Goal: Information Seeking & Learning: Find specific fact

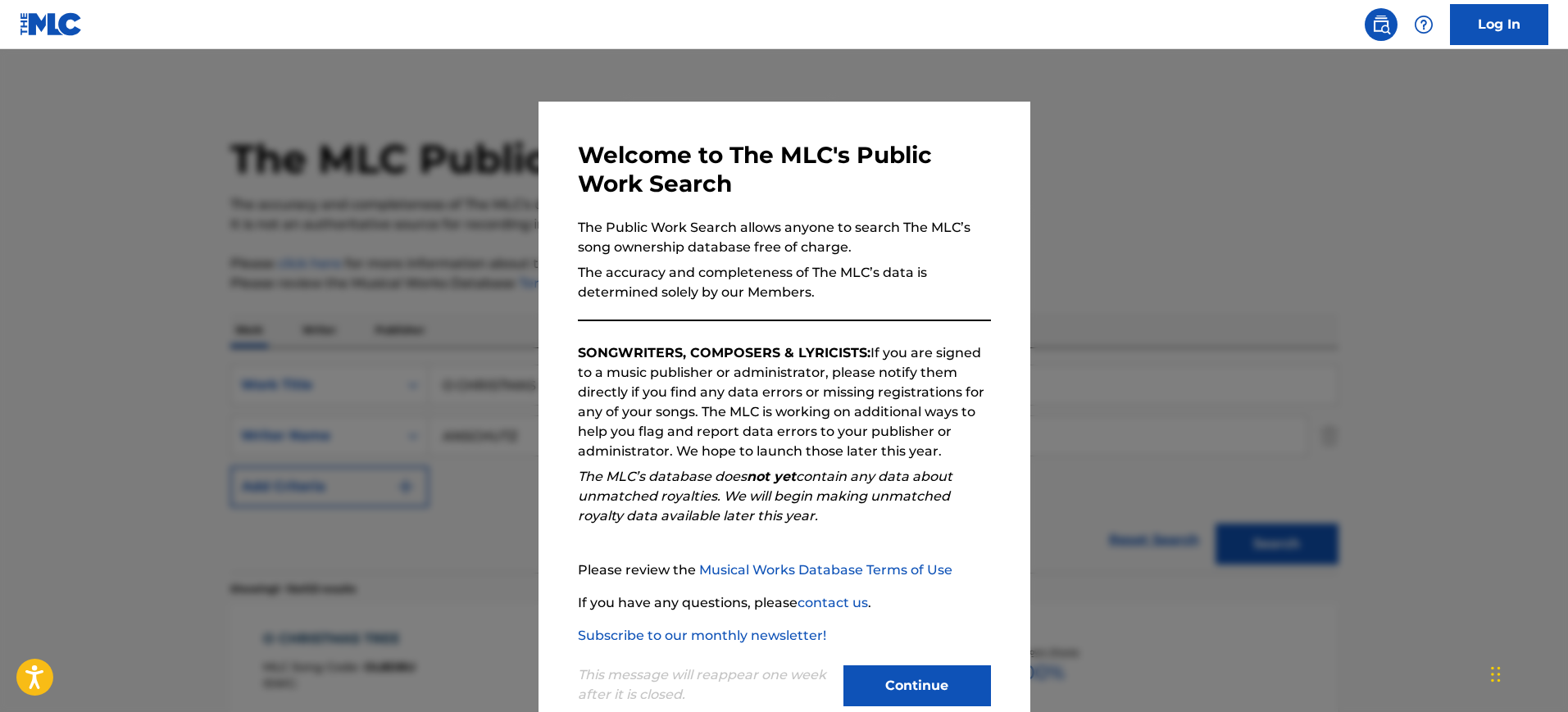
scroll to position [761, 0]
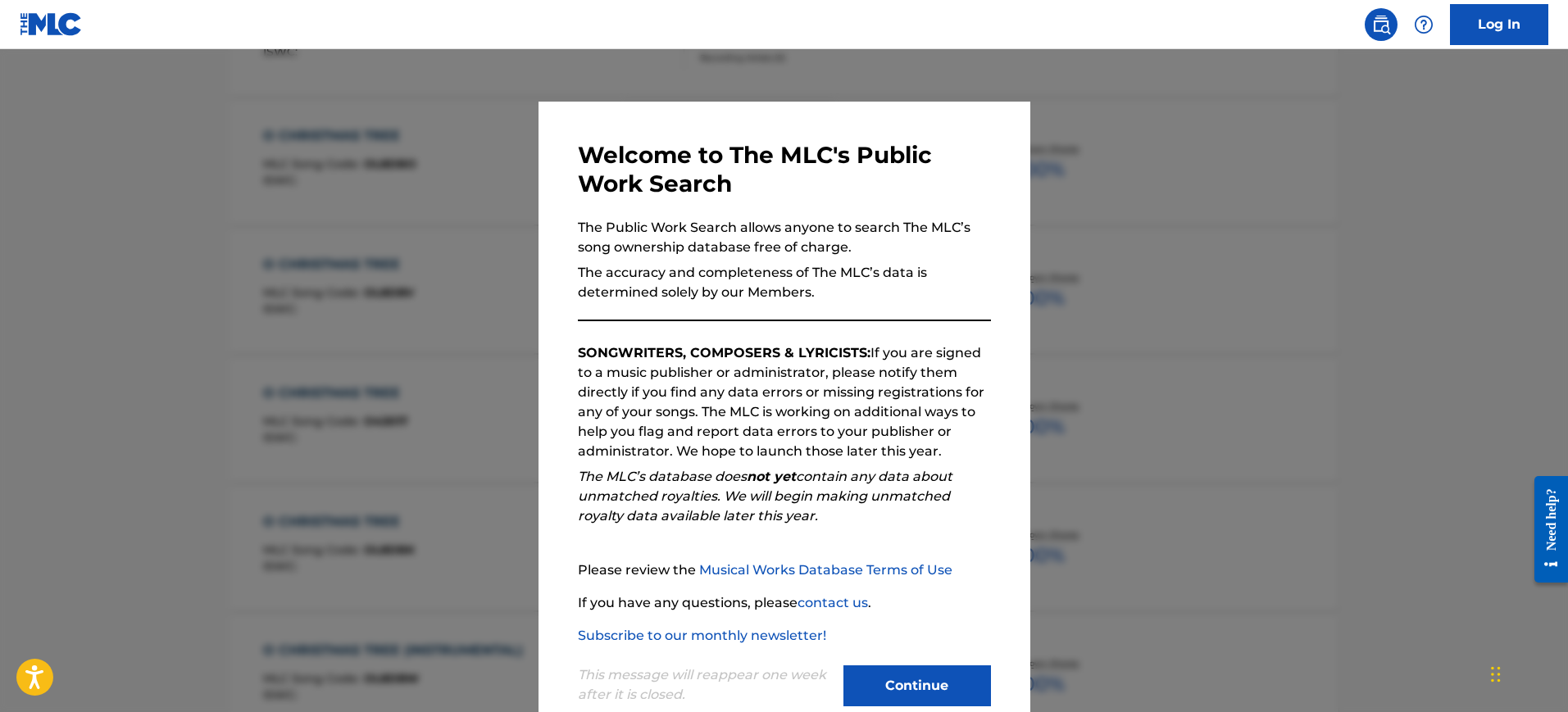
drag, startPoint x: 0, startPoint y: 0, endPoint x: 866, endPoint y: 264, distance: 905.3
click at [1157, 258] on div at bounding box center [784, 404] width 1568 height 712
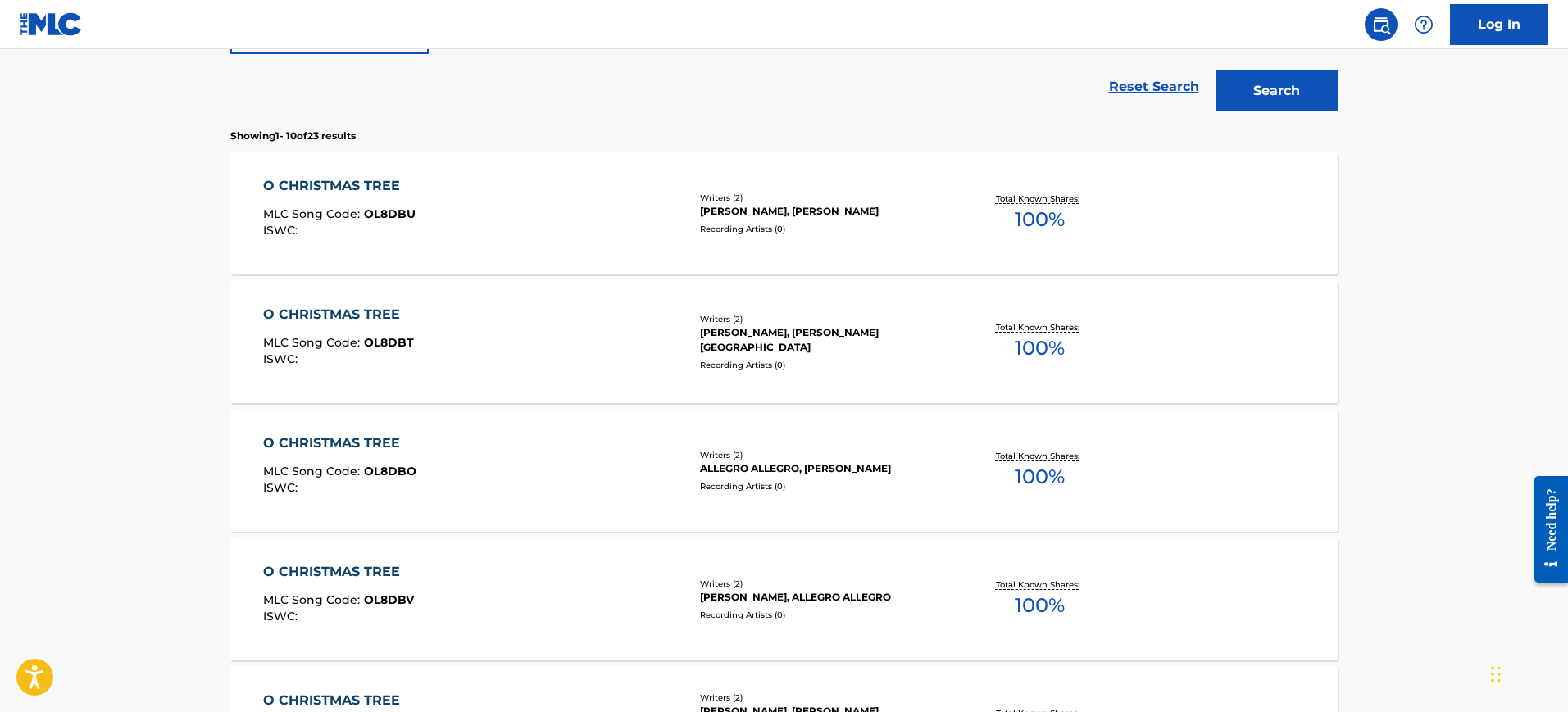
scroll to position [43, 0]
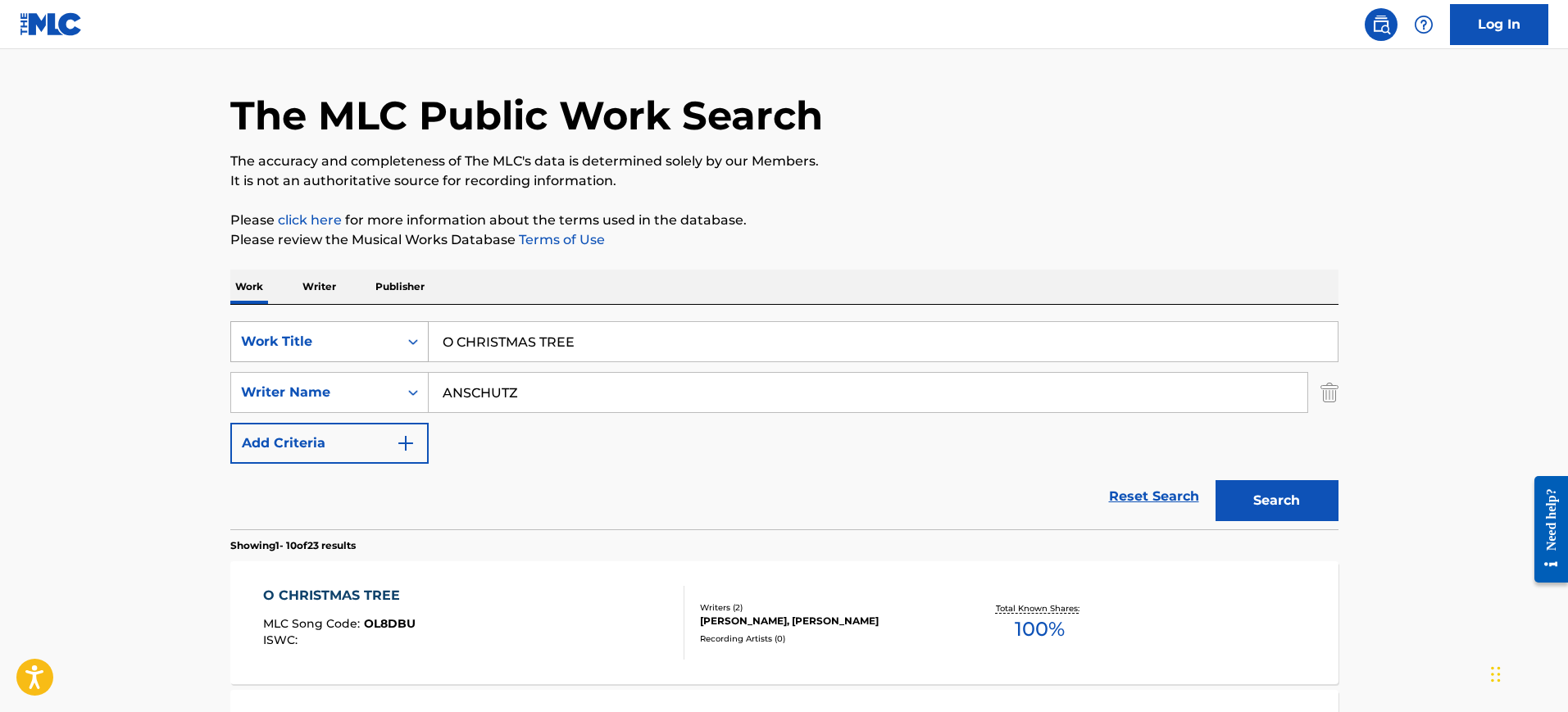
drag, startPoint x: 599, startPoint y: 356, endPoint x: 278, endPoint y: 355, distance: 321.0
click at [254, 358] on div "SearchWithCriteria1052372a-7e0a-46ef-8497-d708f557fe8d Work Title O CHRISTMAS T…" at bounding box center [784, 341] width 1108 height 41
paste input "Chicas en el Tren - [PERSON_NAME] RANKS 507"
drag, startPoint x: 553, startPoint y: 341, endPoint x: 909, endPoint y: 345, distance: 356.0
click at [909, 345] on input "Chicas en el Tren - [PERSON_NAME] RANKS 507" at bounding box center [883, 342] width 909 height 40
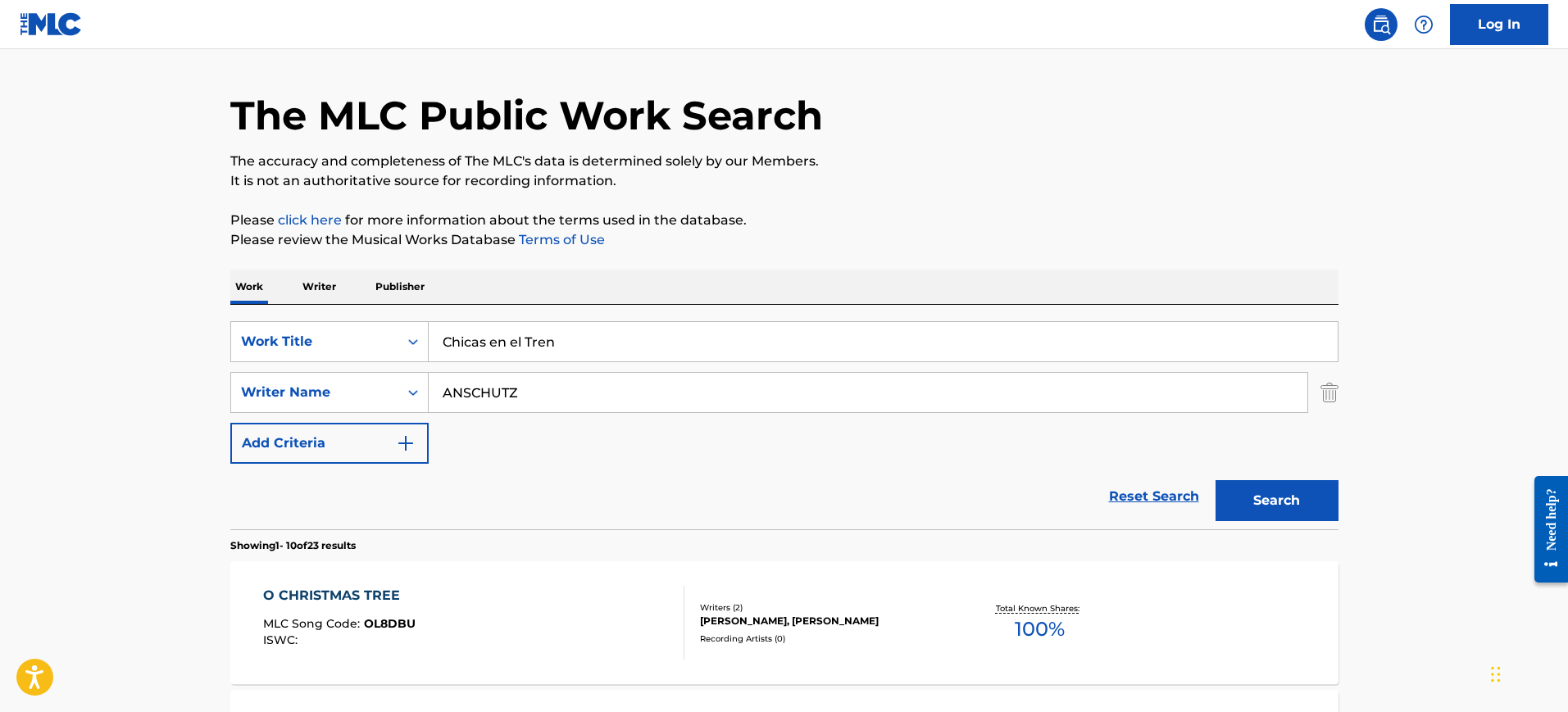
type input "Chicas en el Tren"
drag, startPoint x: 549, startPoint y: 378, endPoint x: 207, endPoint y: 377, distance: 342.0
paste input "Vargas"
click at [1215, 480] on button "Search" at bounding box center [1276, 500] width 123 height 41
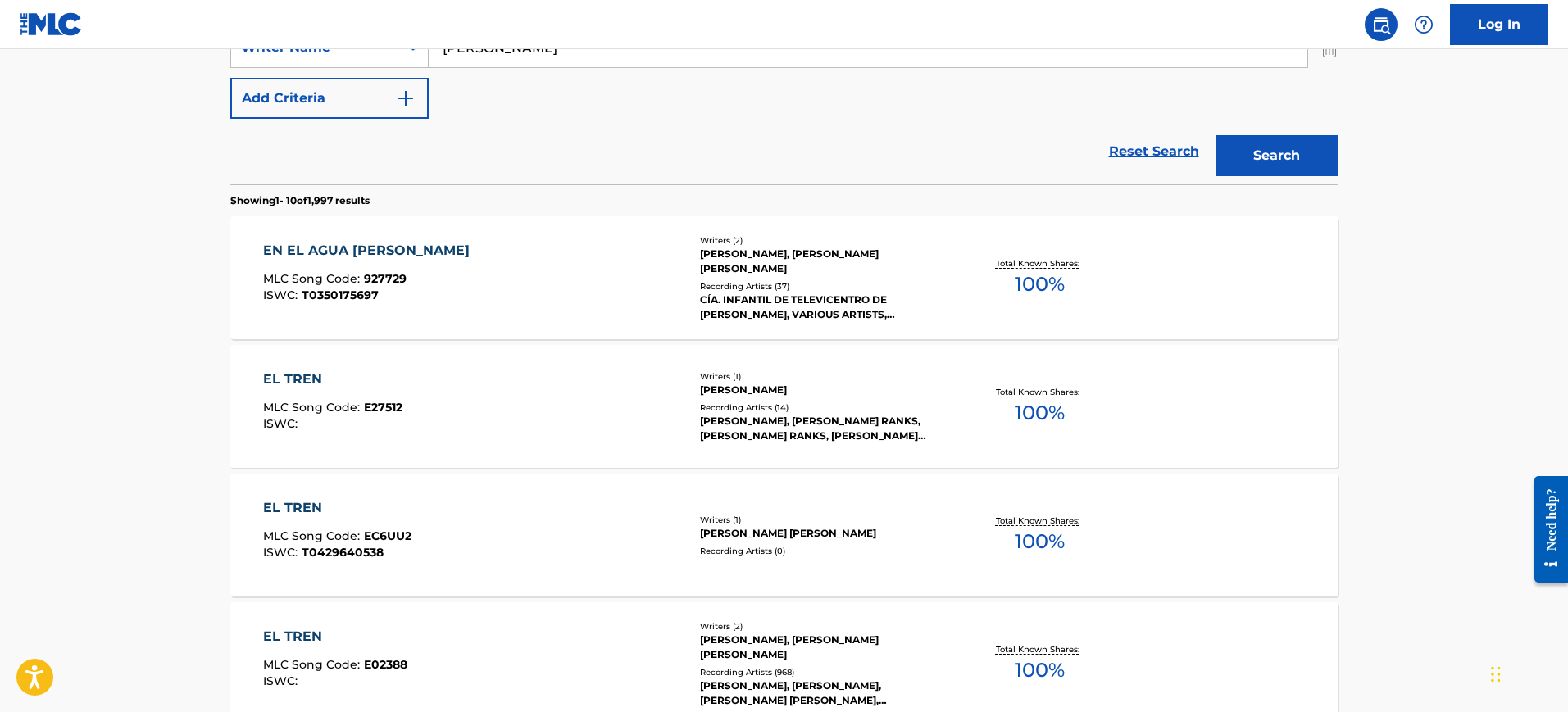
scroll to position [146, 0]
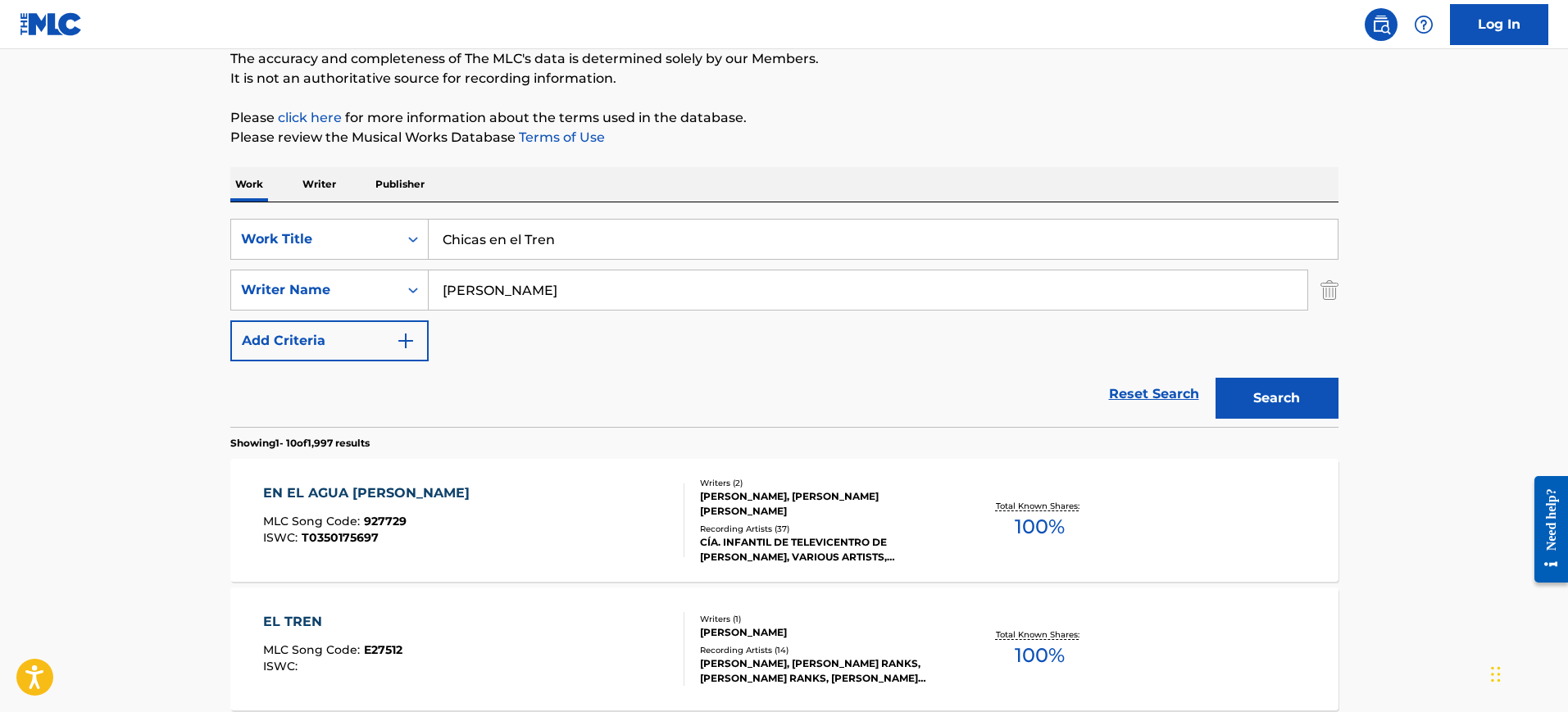
drag, startPoint x: 524, startPoint y: 287, endPoint x: 218, endPoint y: 296, distance: 306.1
click at [230, 300] on div "SearchWithCriteria1f239068-3f2a-4bb6-b8df-142a06cb9662 Writer Name Vargas" at bounding box center [784, 290] width 1108 height 41
paste input "Aldo"
type input "Aldo Vargas"
click at [1215, 378] on button "Search" at bounding box center [1276, 398] width 123 height 41
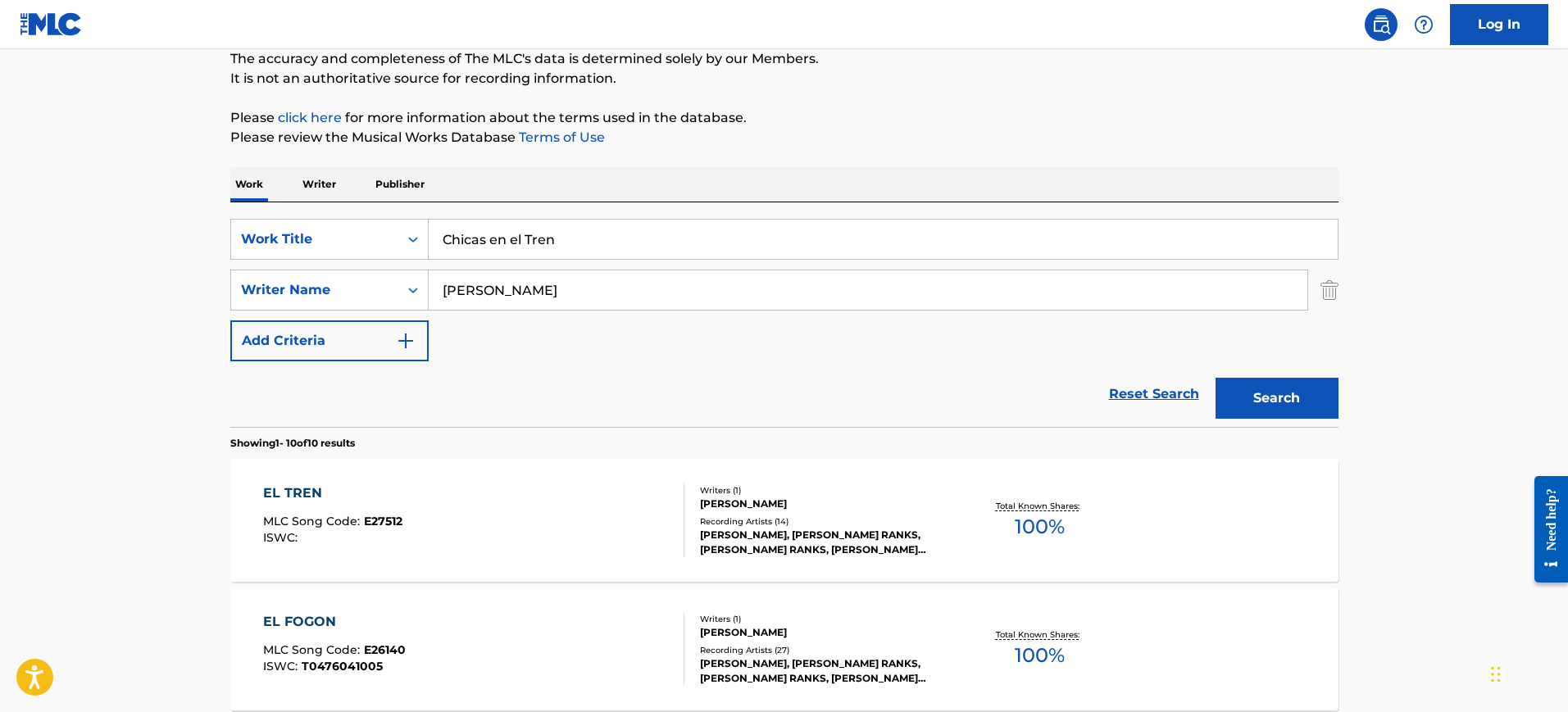
scroll to position [248, 0]
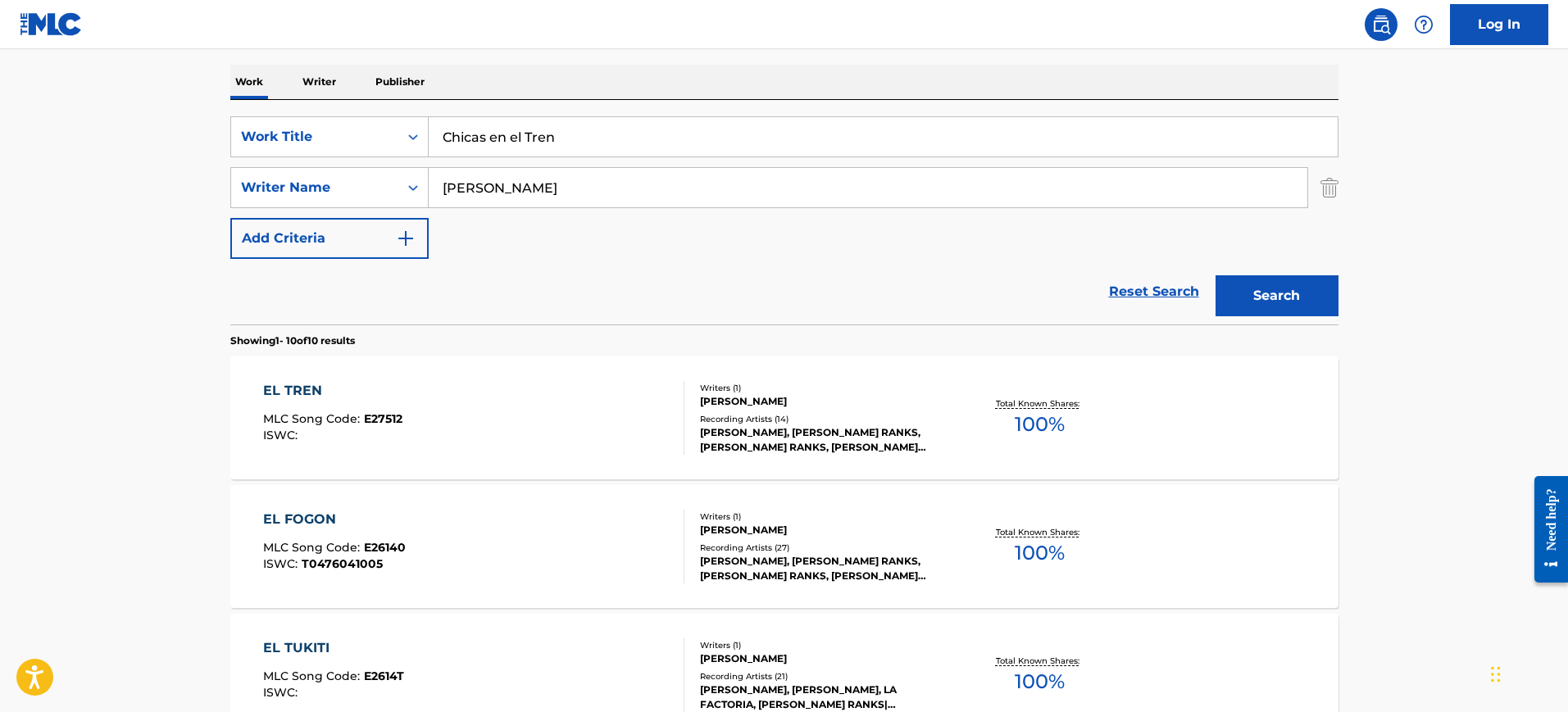
click at [628, 390] on div "EL TREN MLC Song Code : E27512 ISWC :" at bounding box center [473, 418] width 422 height 74
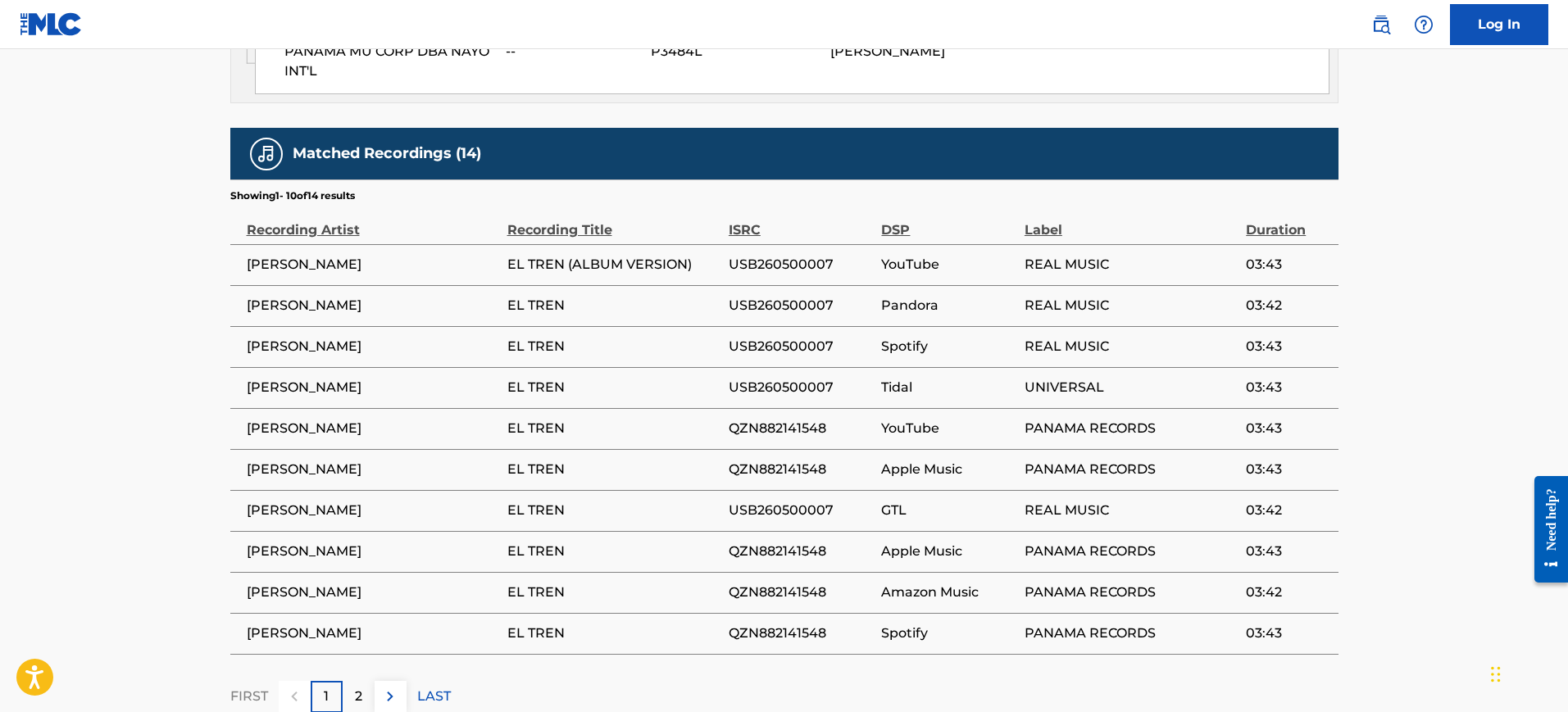
scroll to position [1093, 0]
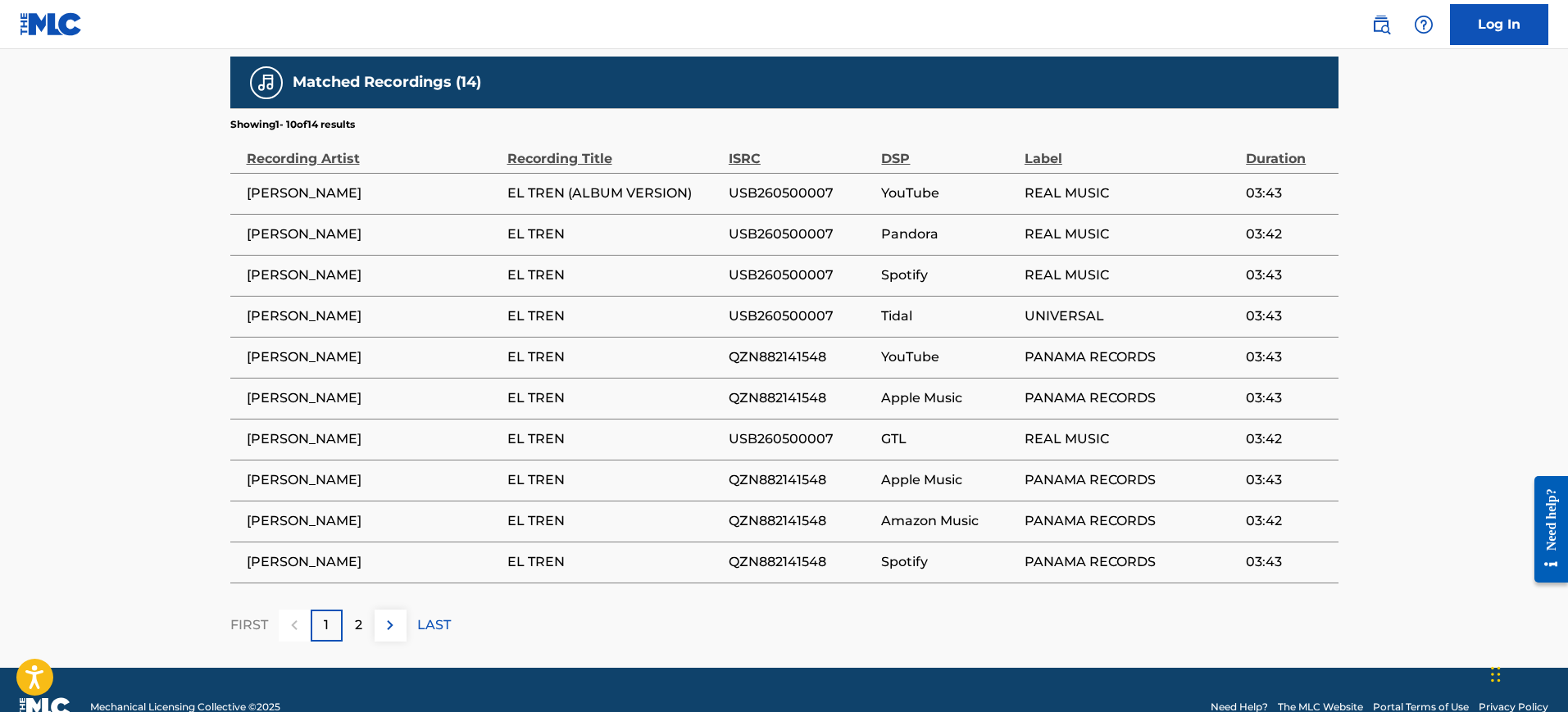
click at [302, 183] on span "ALDO RANKS" at bounding box center [373, 193] width 253 height 20
copy div "ALDO RANKS"
click at [346, 609] on div "2" at bounding box center [357, 624] width 32 height 32
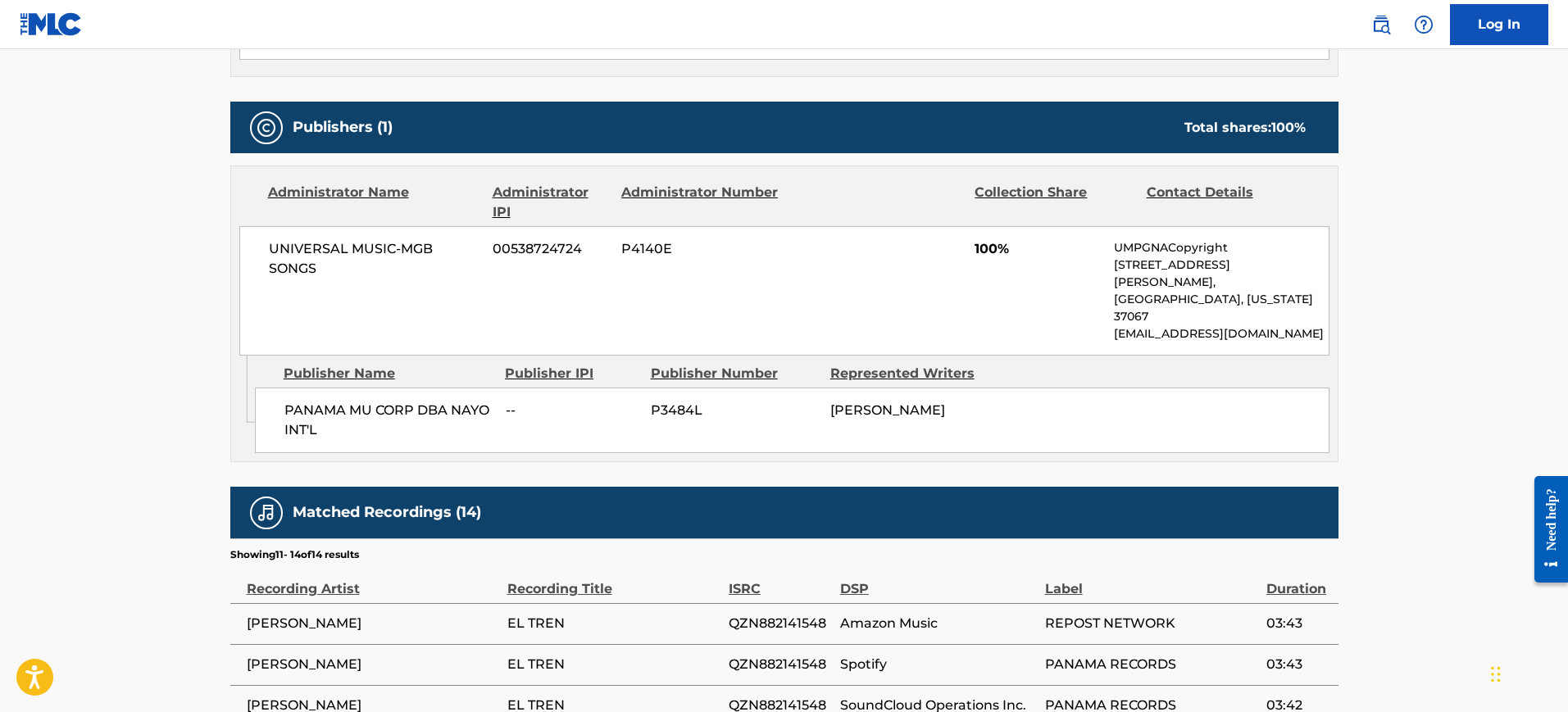
scroll to position [847, 0]
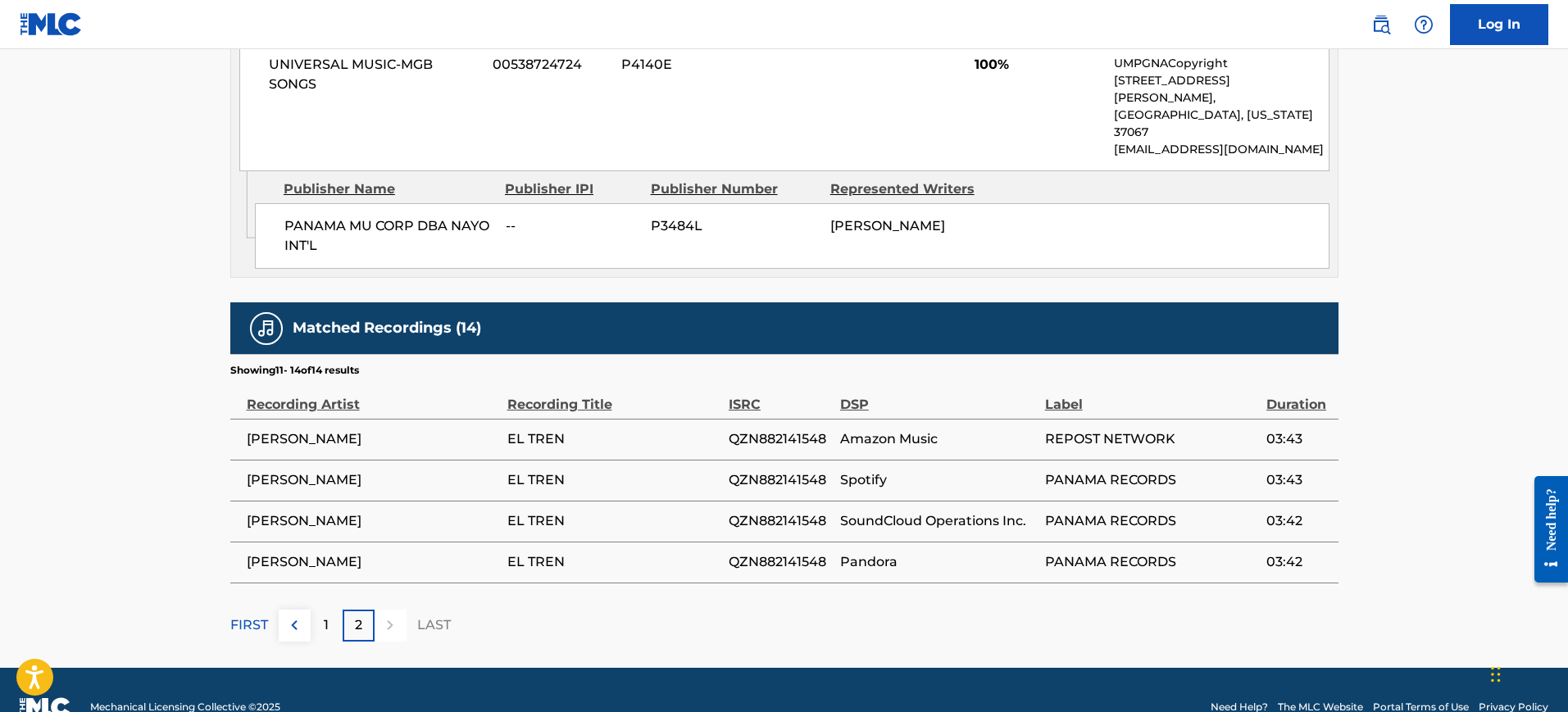
click at [322, 609] on div "1" at bounding box center [326, 624] width 32 height 32
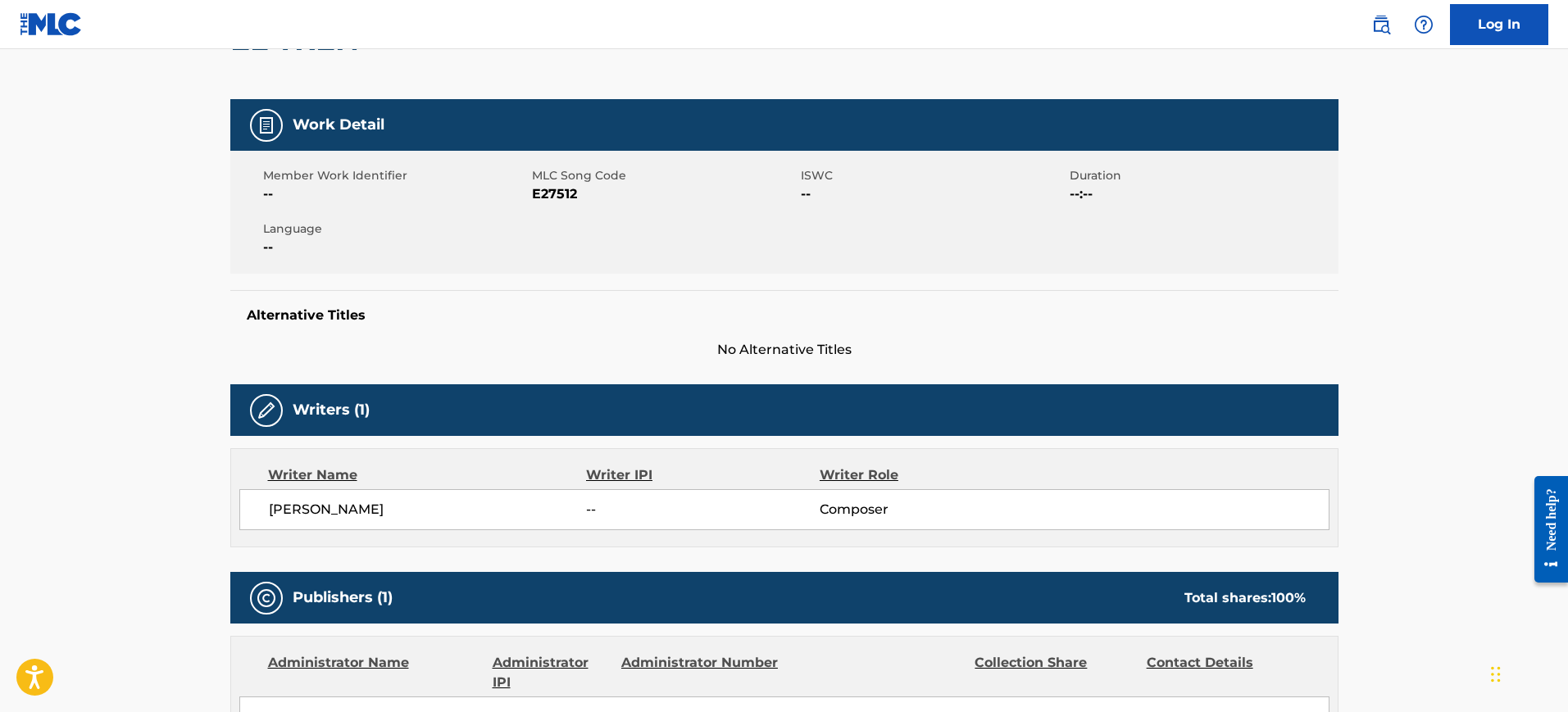
scroll to position [0, 0]
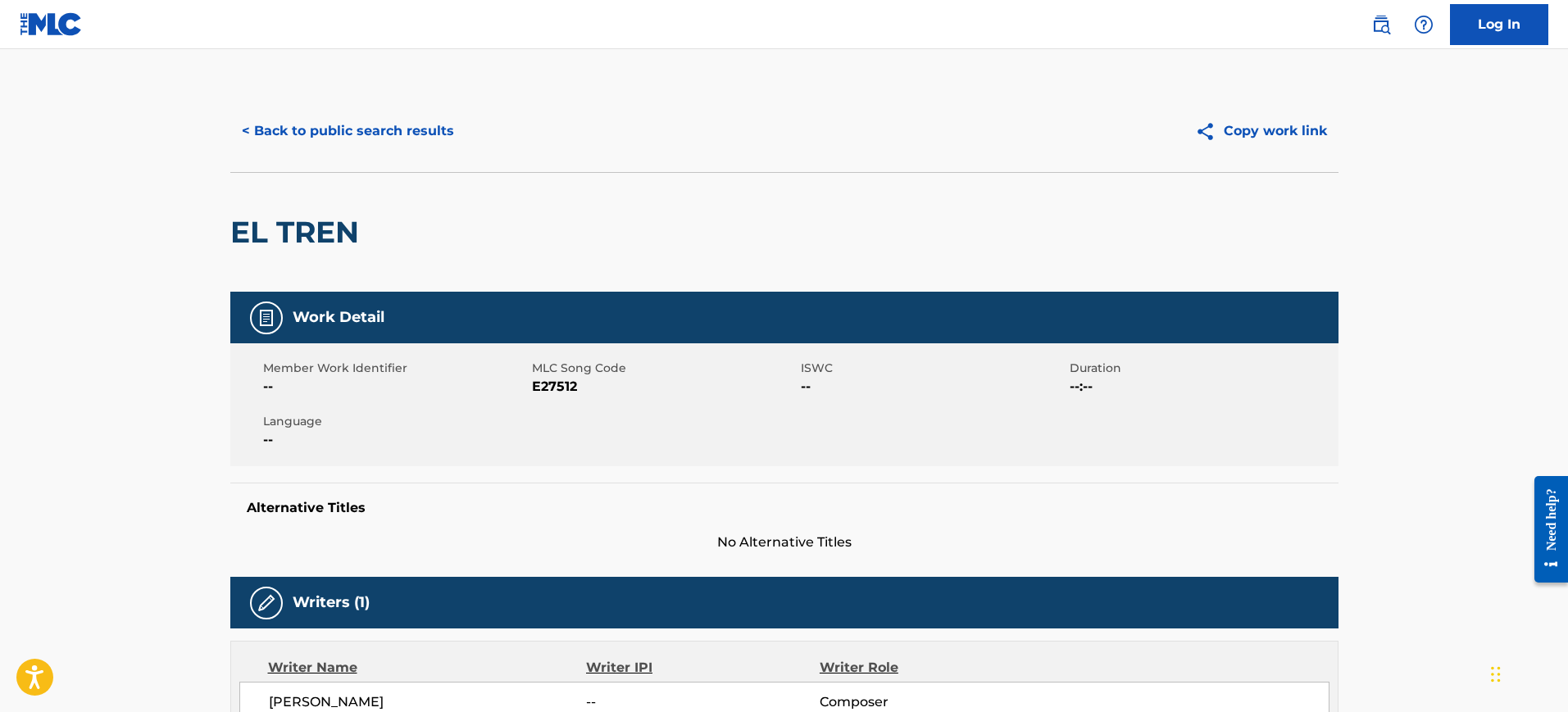
click at [252, 129] on button "< Back to public search results" at bounding box center [348, 131] width 236 height 41
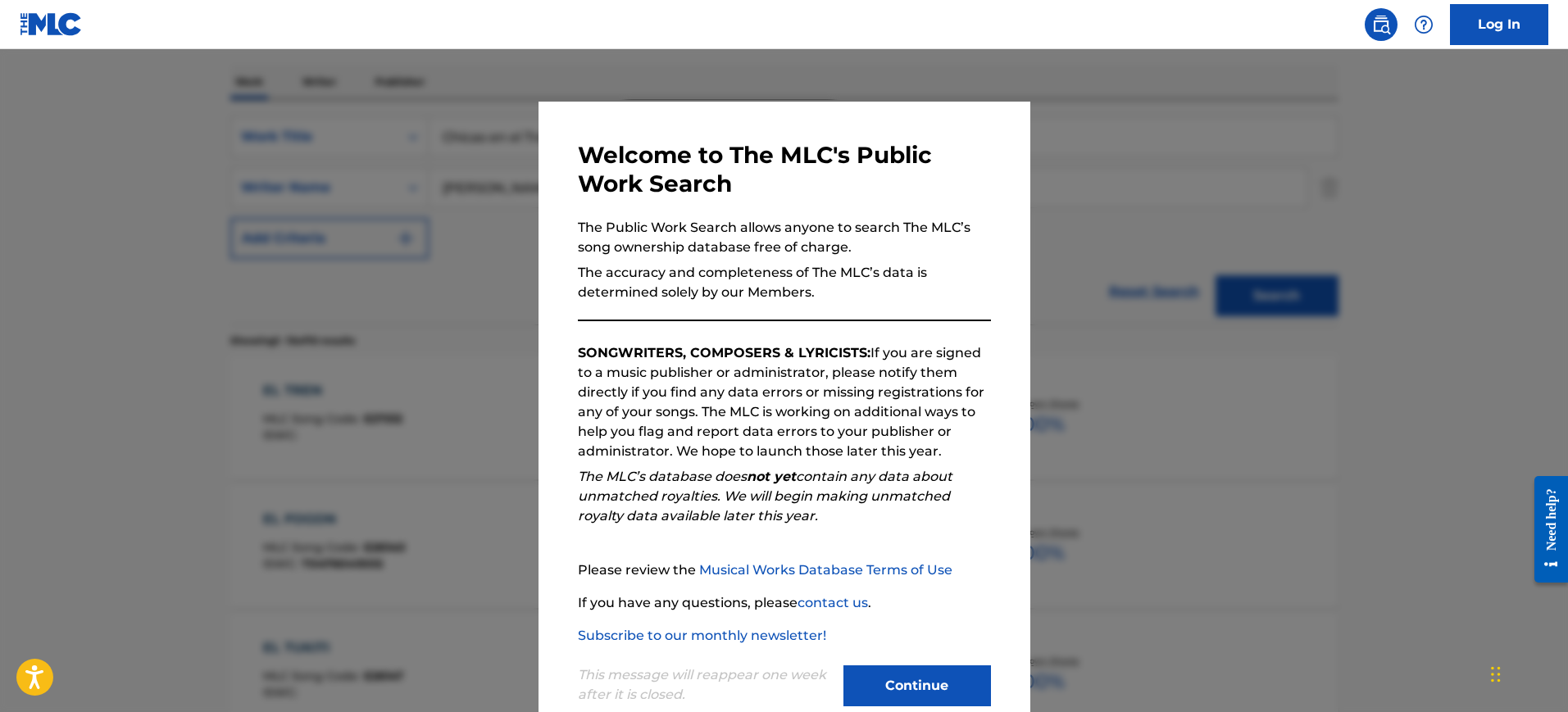
click at [1208, 261] on div at bounding box center [784, 404] width 1568 height 712
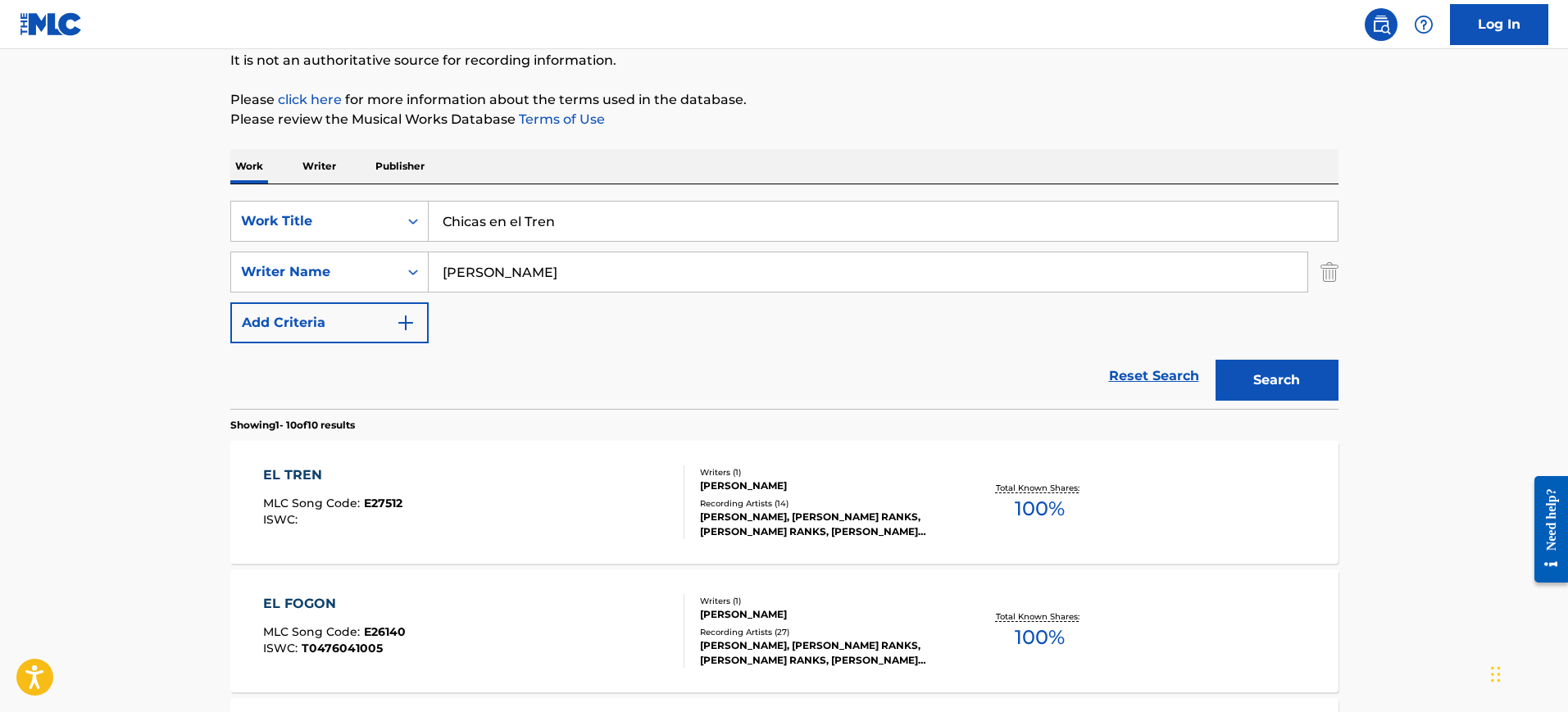
scroll to position [43, 0]
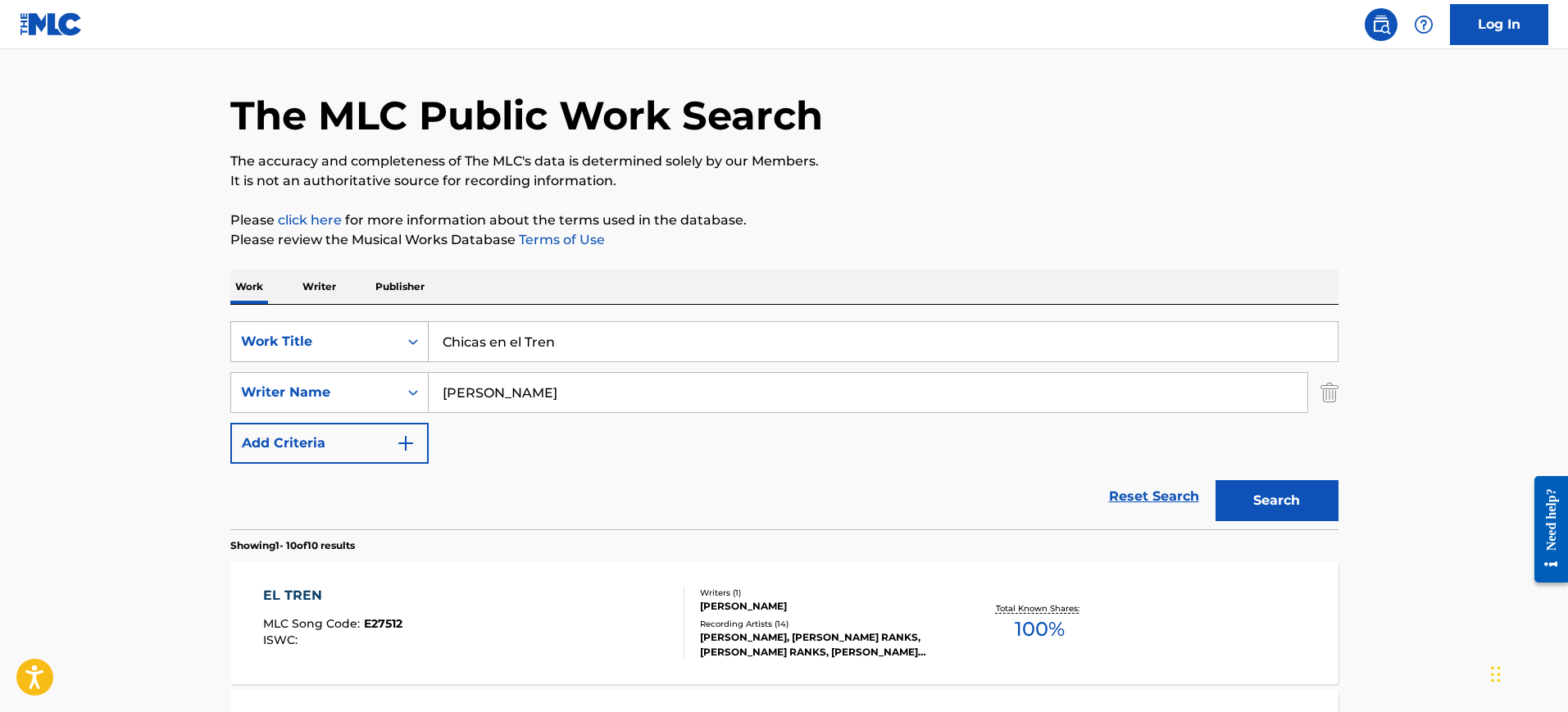
drag, startPoint x: 536, startPoint y: 342, endPoint x: 296, endPoint y: 343, distance: 240.0
click at [300, 343] on div "SearchWithCriteria1052372a-7e0a-46ef-8497-d708f557fe8d Work Title Chicas en el …" at bounding box center [784, 341] width 1108 height 41
paste input "PLEASE DON'T GO HARRY CASEY, RICHARD RAYMOND FINCH"
type input "PLEASE DON'T GO HARRY CASEY, RICHARD RAYMOND FINCH"
drag, startPoint x: 554, startPoint y: 410, endPoint x: 302, endPoint y: 366, distance: 255.8
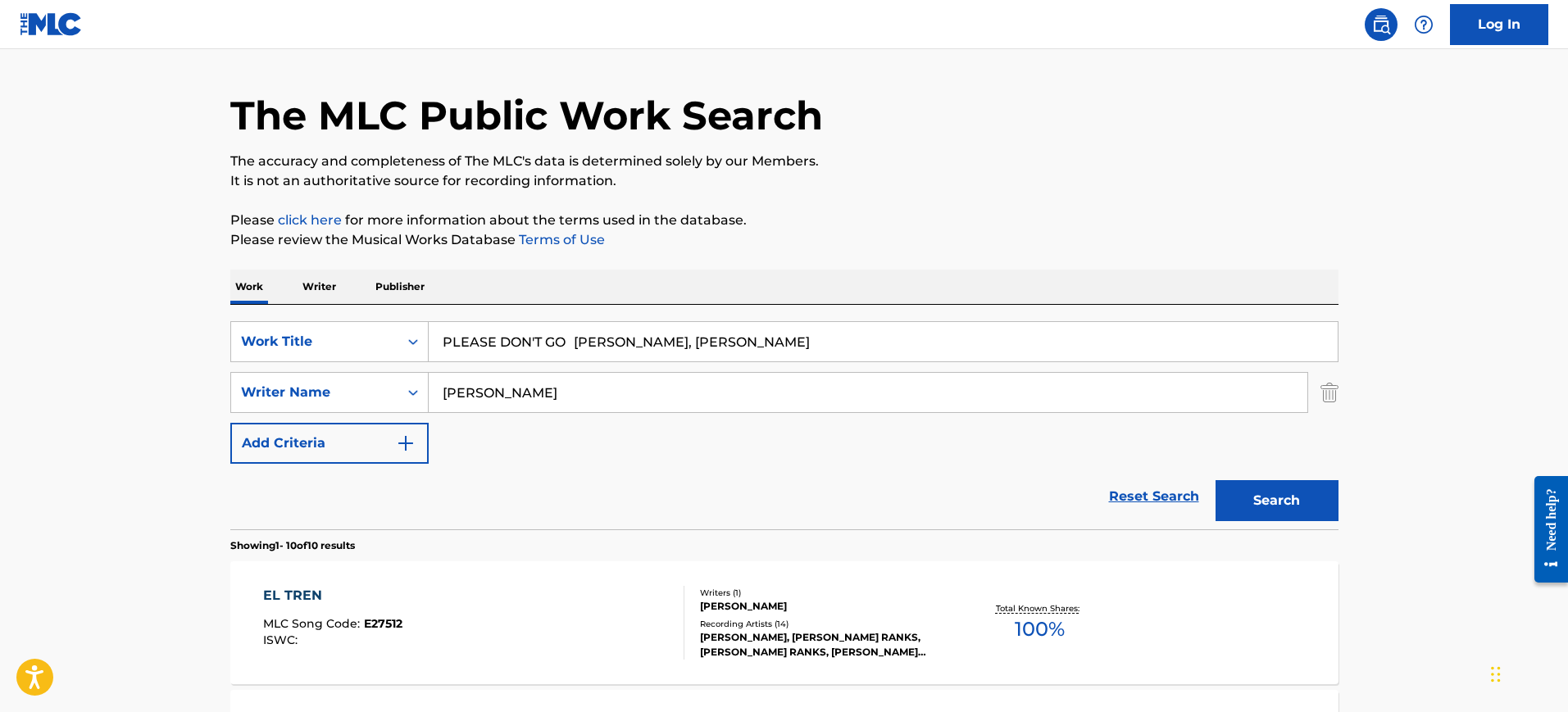
click at [286, 370] on div "SearchWithCriteria1052372a-7e0a-46ef-8497-d708f557fe8d Work Title PLEASE DON'T …" at bounding box center [784, 393] width 1108 height 143
paste input "PLEASE DON'T GO HARRY CASEY, RICHARD RAYMOND FINCH"
type input "PLEASE DON'T GO HARRY CASEY, RICHARD RAYMOND FINCH"
drag, startPoint x: 570, startPoint y: 342, endPoint x: 1070, endPoint y: 358, distance: 500.3
click at [1070, 358] on input "PLEASE DON'T GO HARRY CASEY, RICHARD RAYMOND FINCH" at bounding box center [883, 342] width 909 height 40
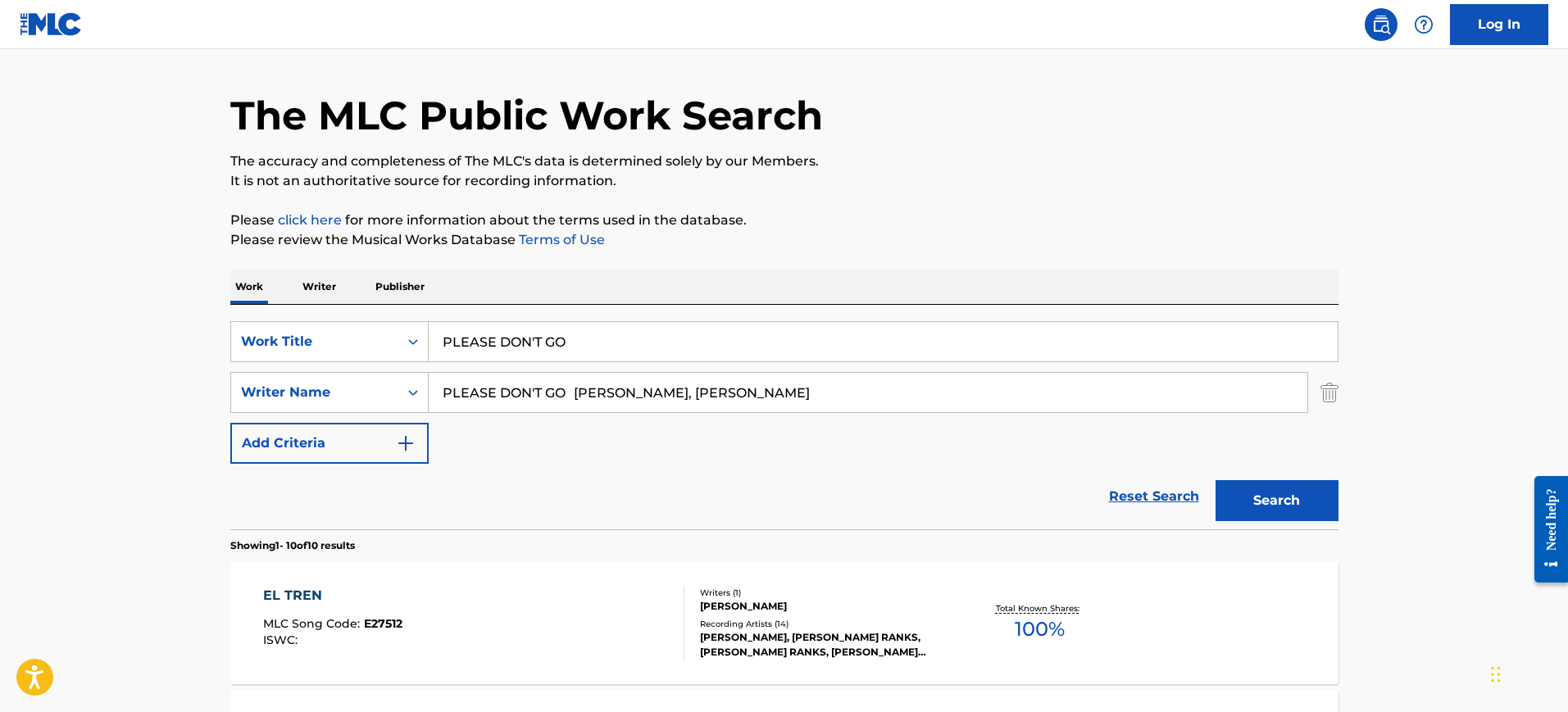
type input "PLEASE DON'T GO"
drag, startPoint x: 828, startPoint y: 390, endPoint x: 91, endPoint y: 328, distance: 739.6
click at [1215, 480] on button "Search" at bounding box center [1276, 500] width 123 height 41
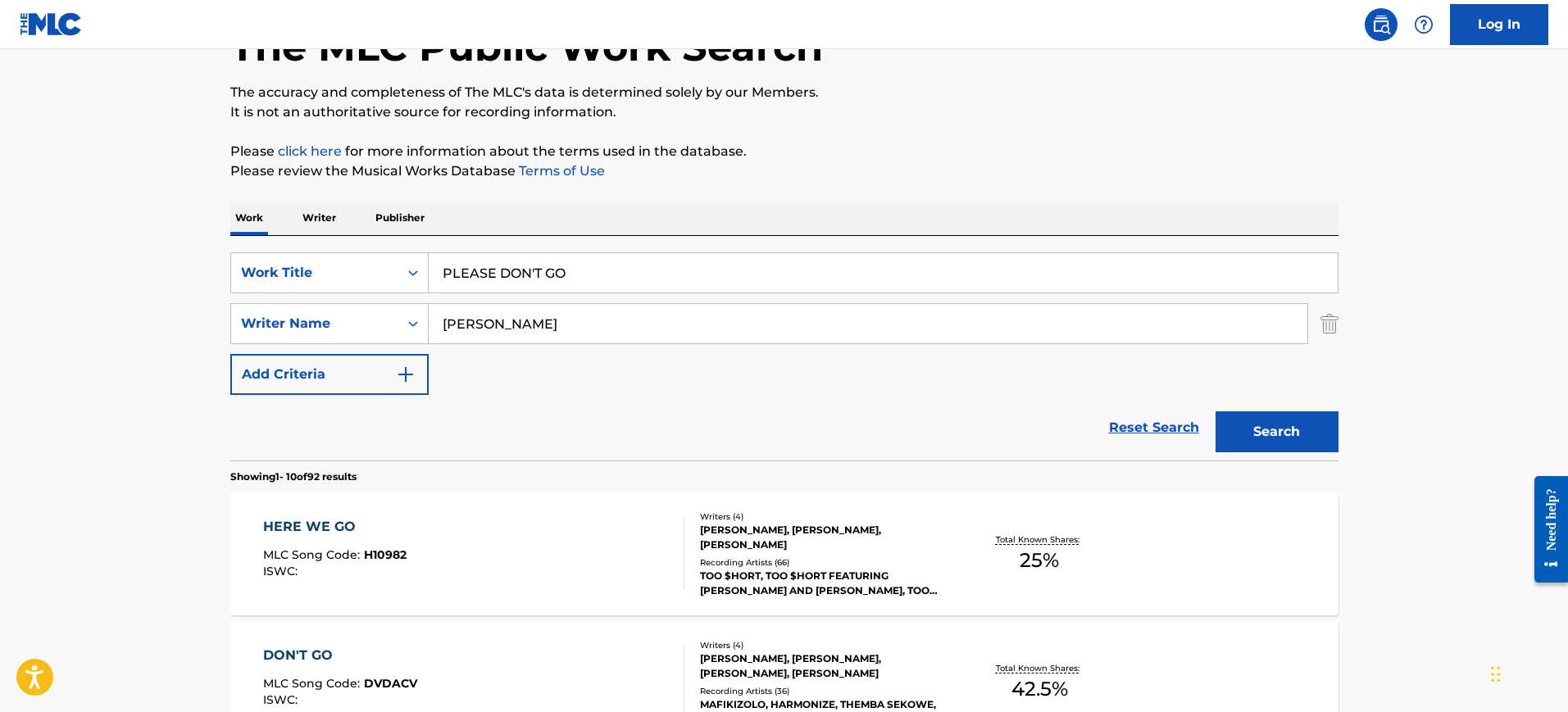
scroll to position [0, 0]
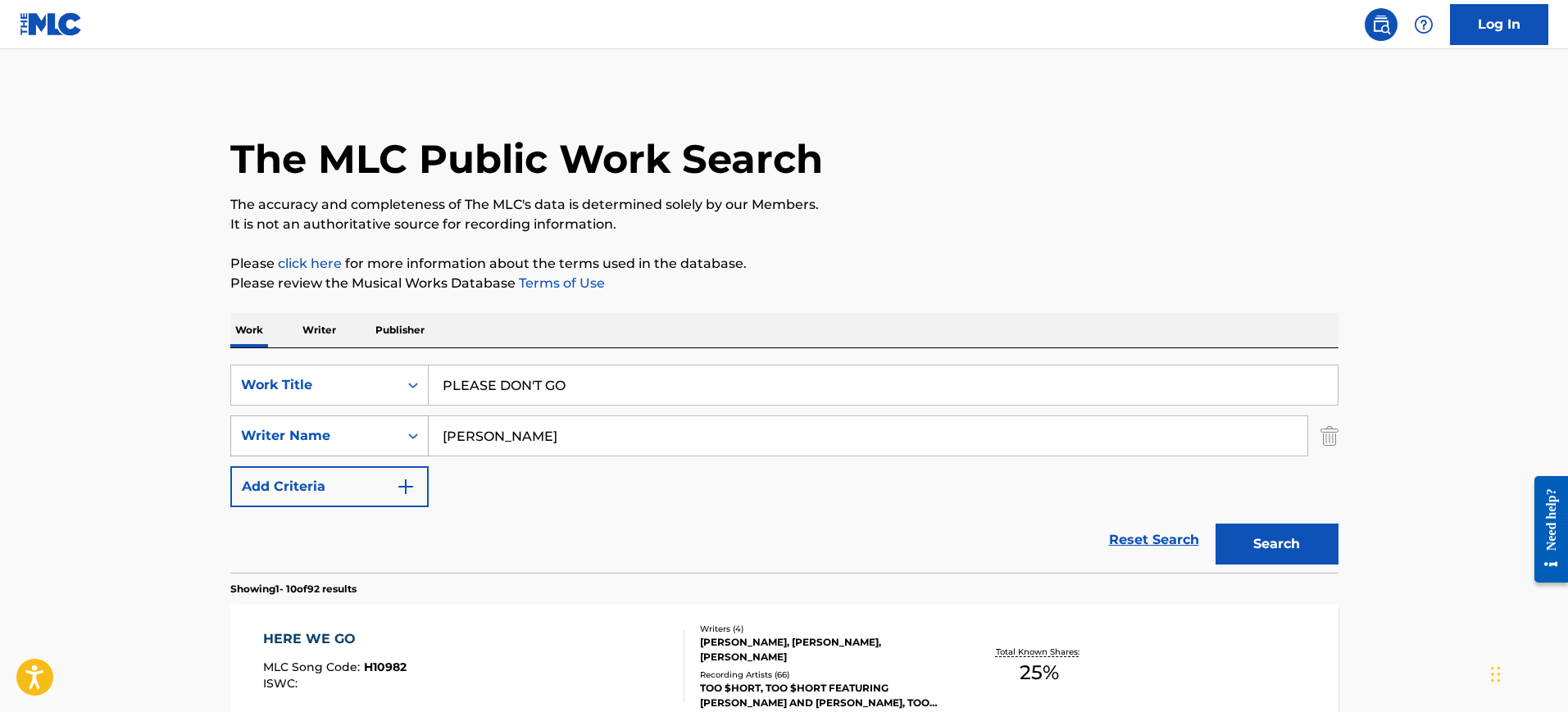
drag, startPoint x: 496, startPoint y: 444, endPoint x: 367, endPoint y: 448, distance: 129.1
click at [367, 448] on div "SearchWithCriteria1f239068-3f2a-4bb6-b8df-142a06cb9662 Writer Name FINCH" at bounding box center [784, 435] width 1108 height 41
paste input "PLEASE DON'T GO HARRY CASEY, RICHARD RAYMOND"
drag, startPoint x: 586, startPoint y: 436, endPoint x: 144, endPoint y: 459, distance: 442.6
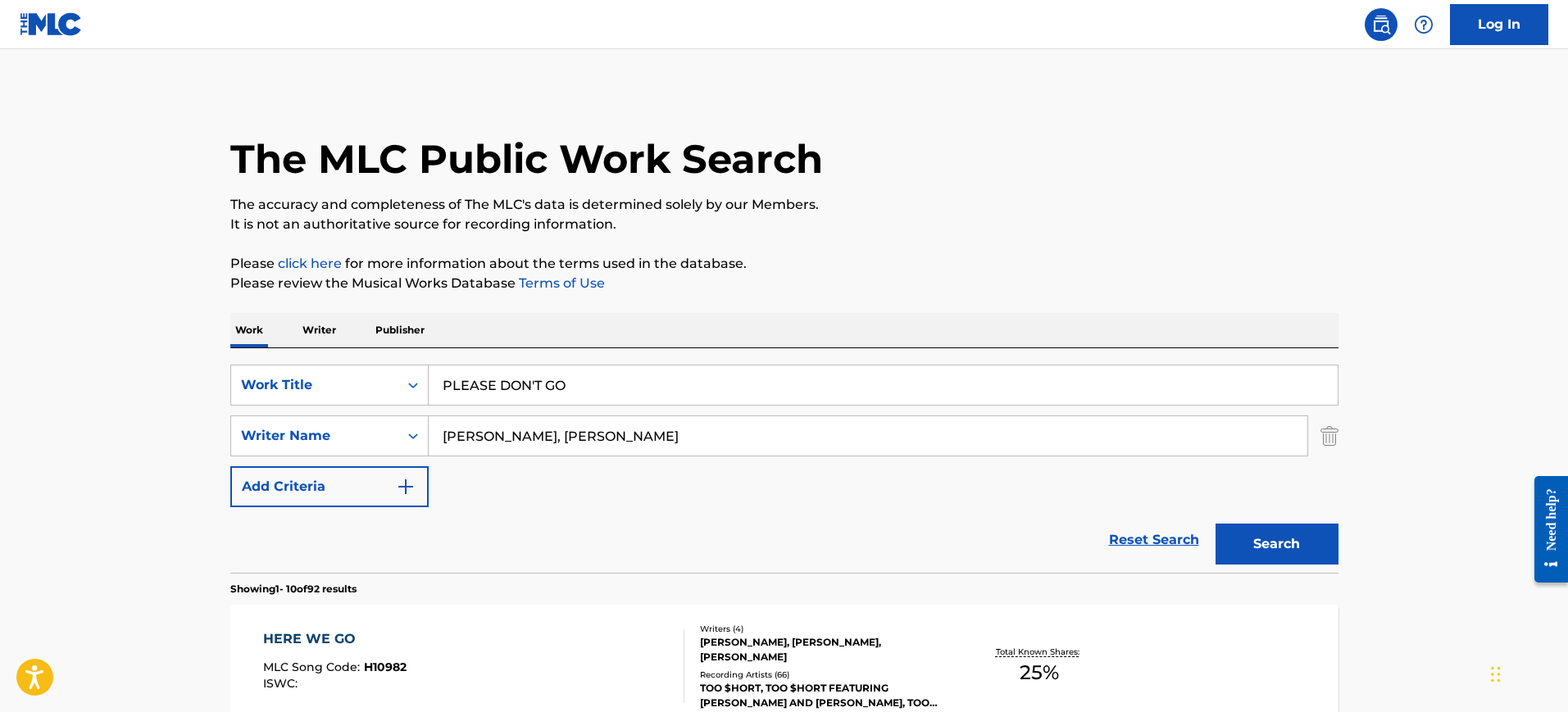
drag, startPoint x: 539, startPoint y: 432, endPoint x: 1214, endPoint y: 431, distance: 675.0
click at [1214, 431] on input "HARRY CASEY, RICHARD RAYMOND FINCH" at bounding box center [868, 436] width 878 height 40
type input "HARRY CASEY"
click at [1215, 523] on button "Search" at bounding box center [1276, 543] width 123 height 41
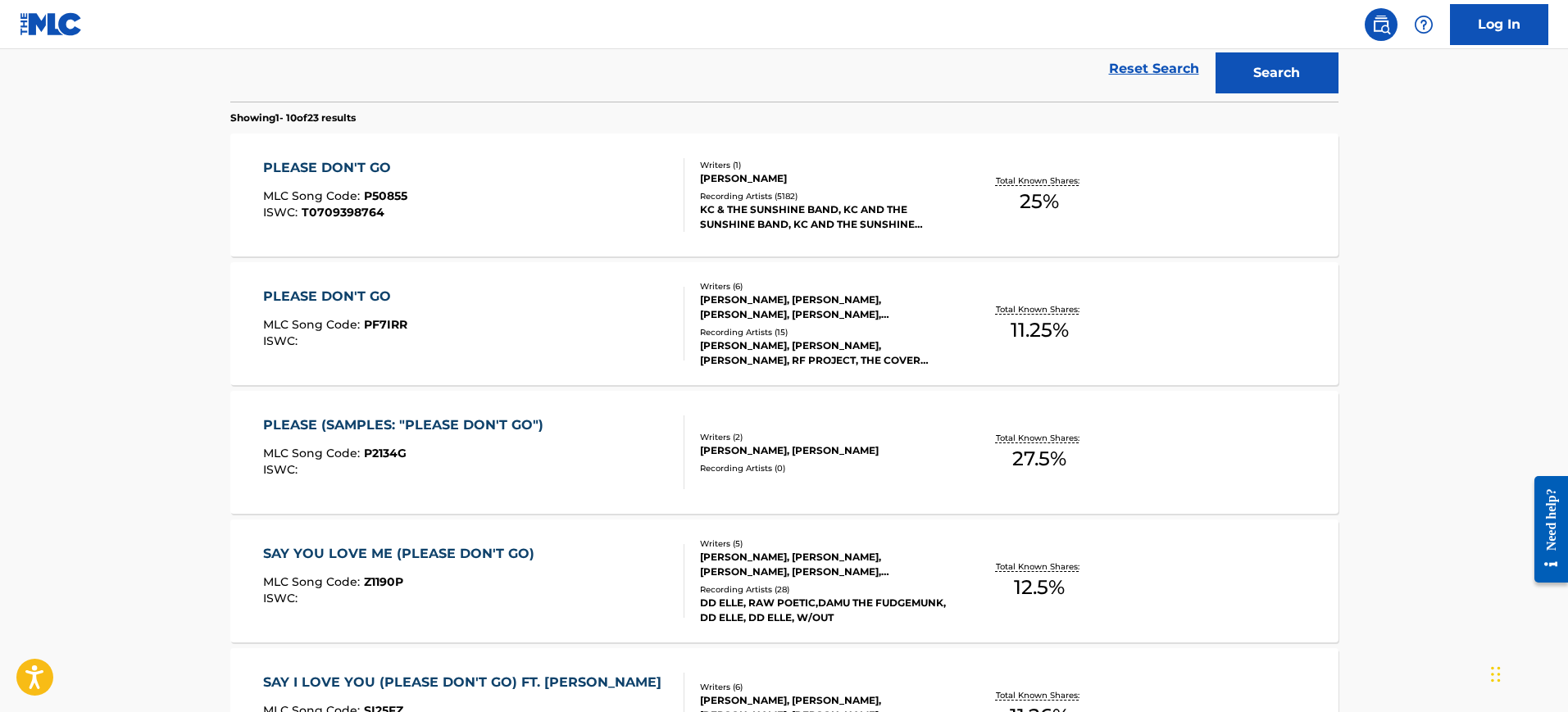
scroll to position [205, 0]
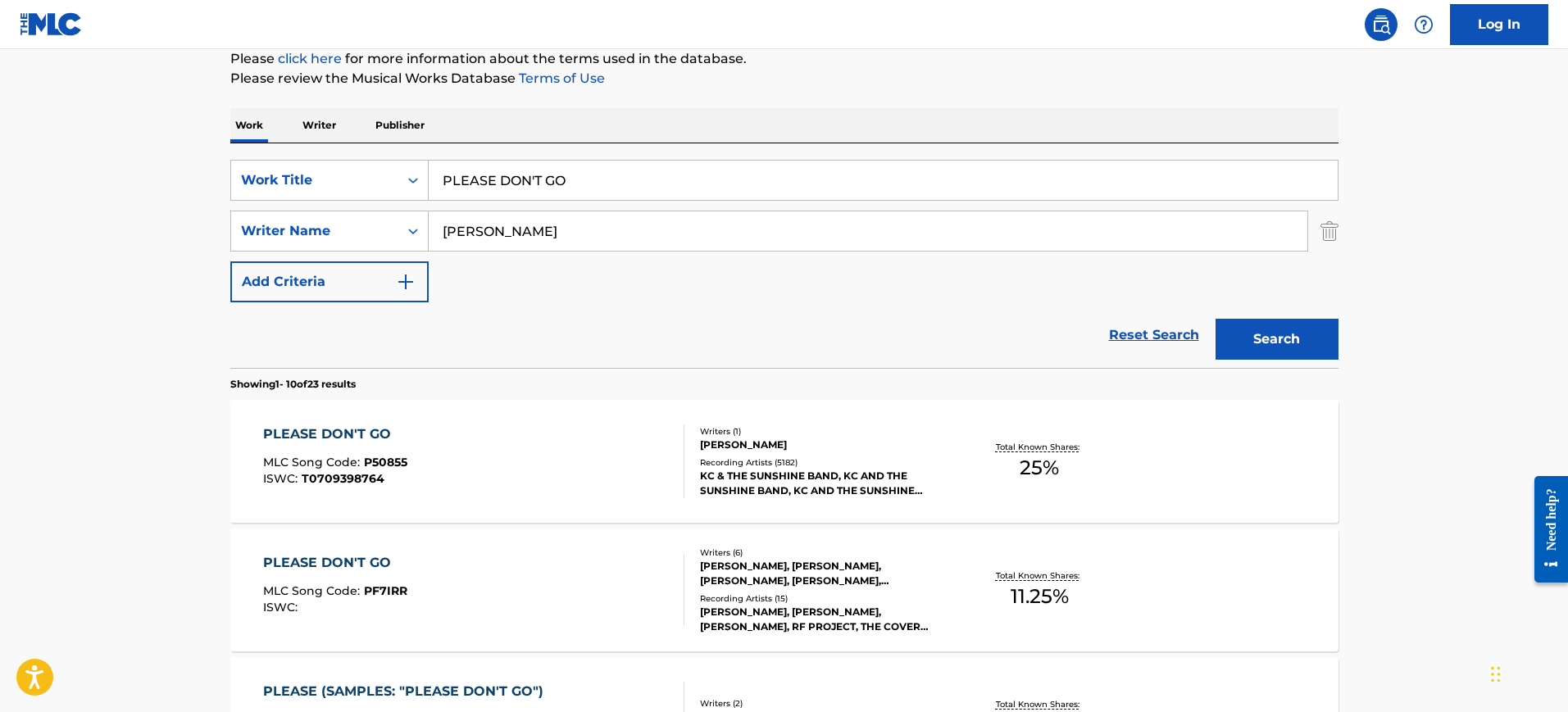
click at [638, 462] on div "PLEASE DON'T GO MLC Song Code : P50855 ISWC : T0709398764" at bounding box center [473, 461] width 422 height 74
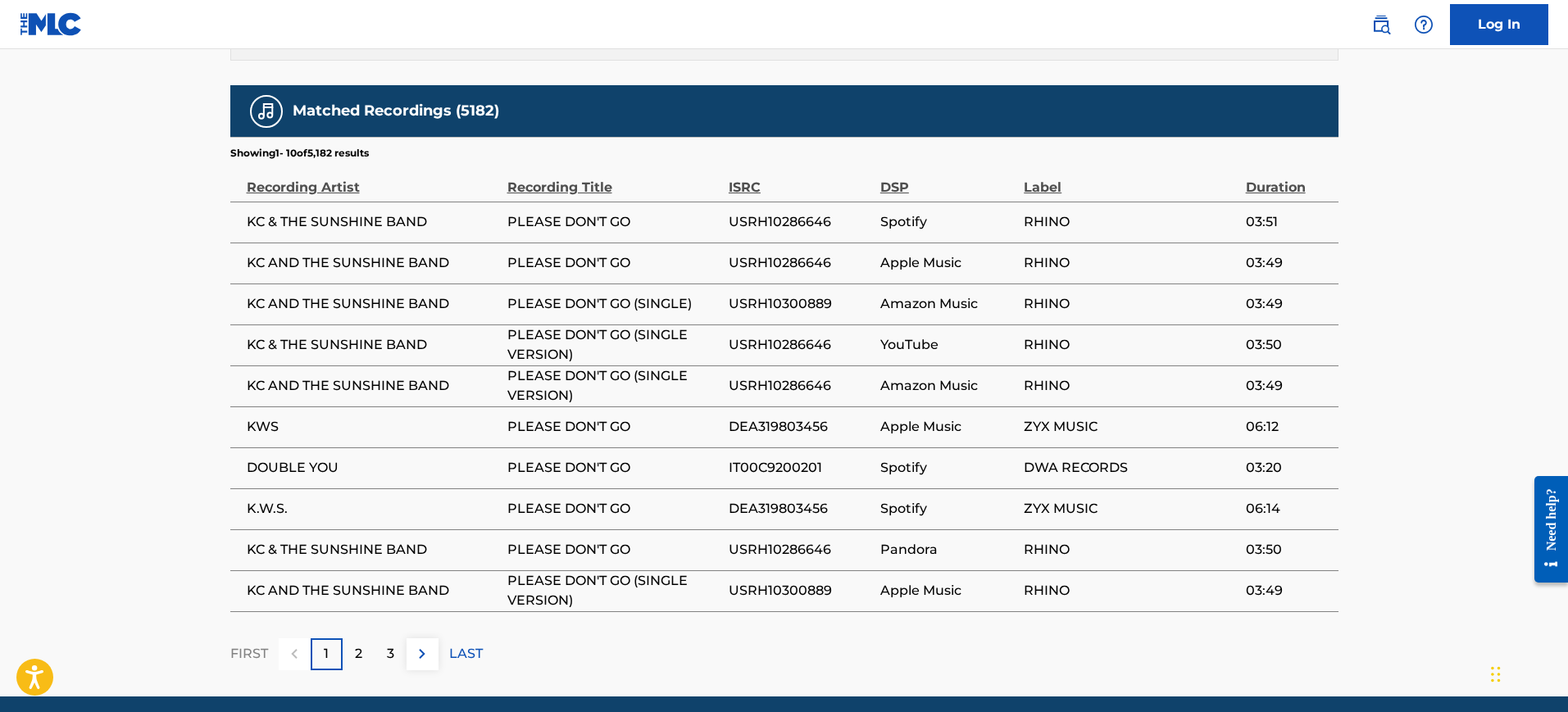
scroll to position [1126, 0]
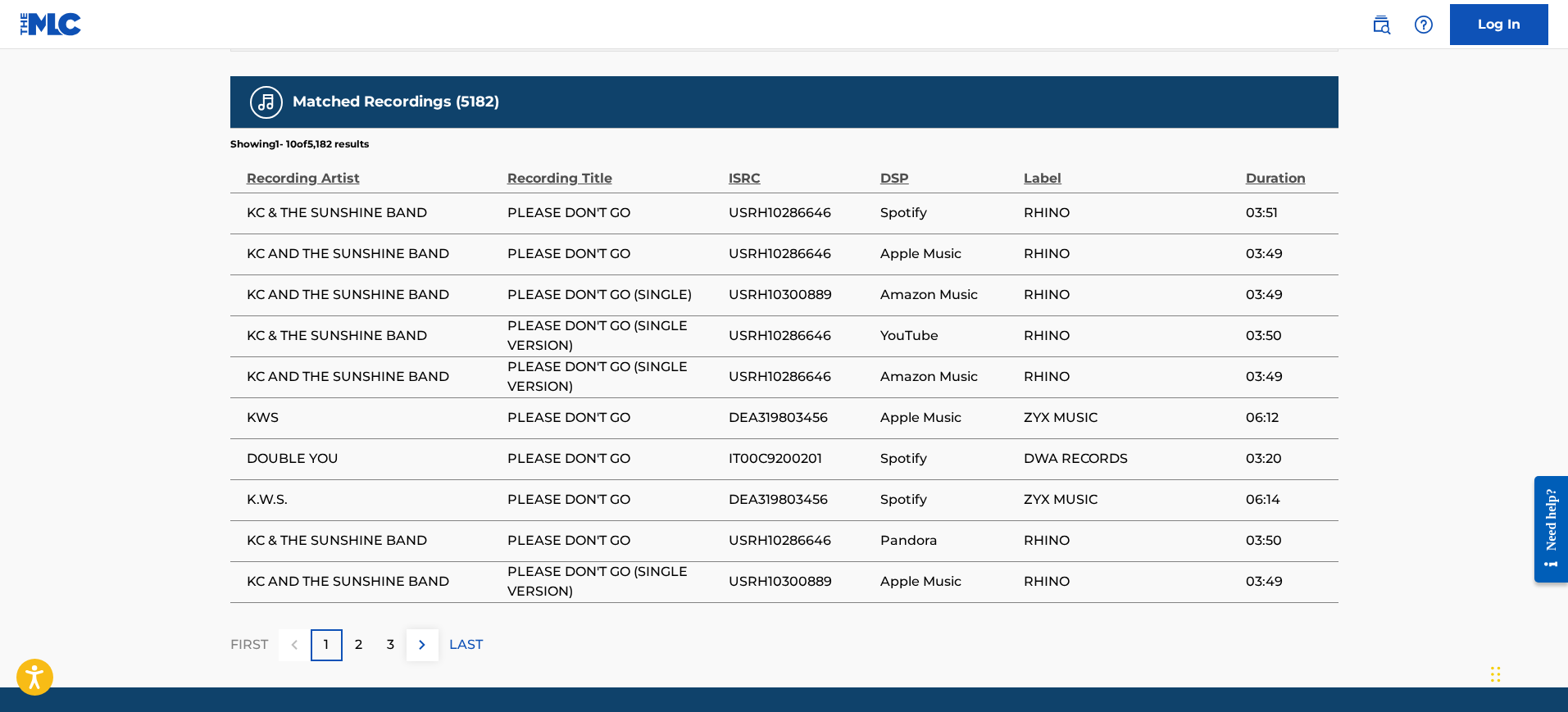
click at [362, 629] on div "2" at bounding box center [357, 644] width 32 height 32
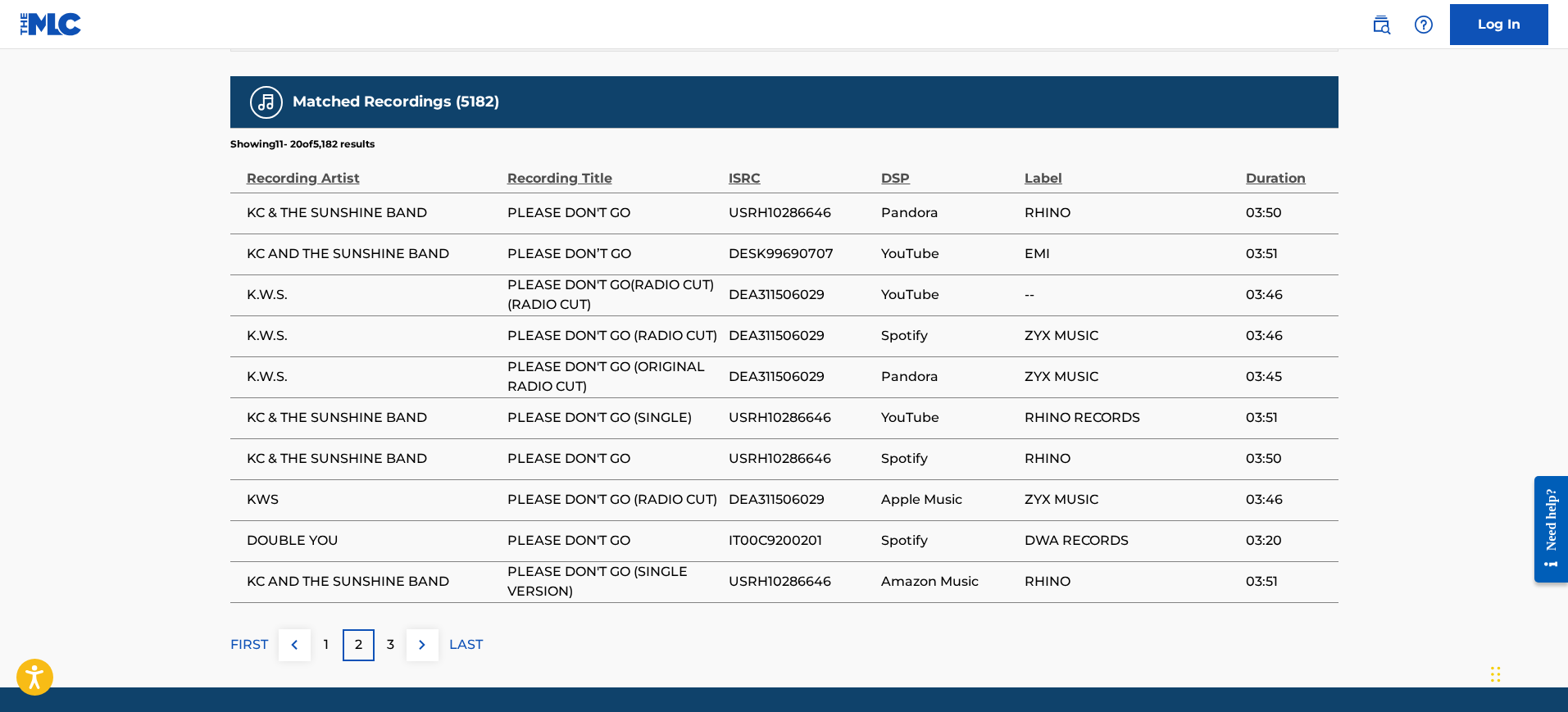
click at [383, 629] on div "3" at bounding box center [390, 644] width 32 height 32
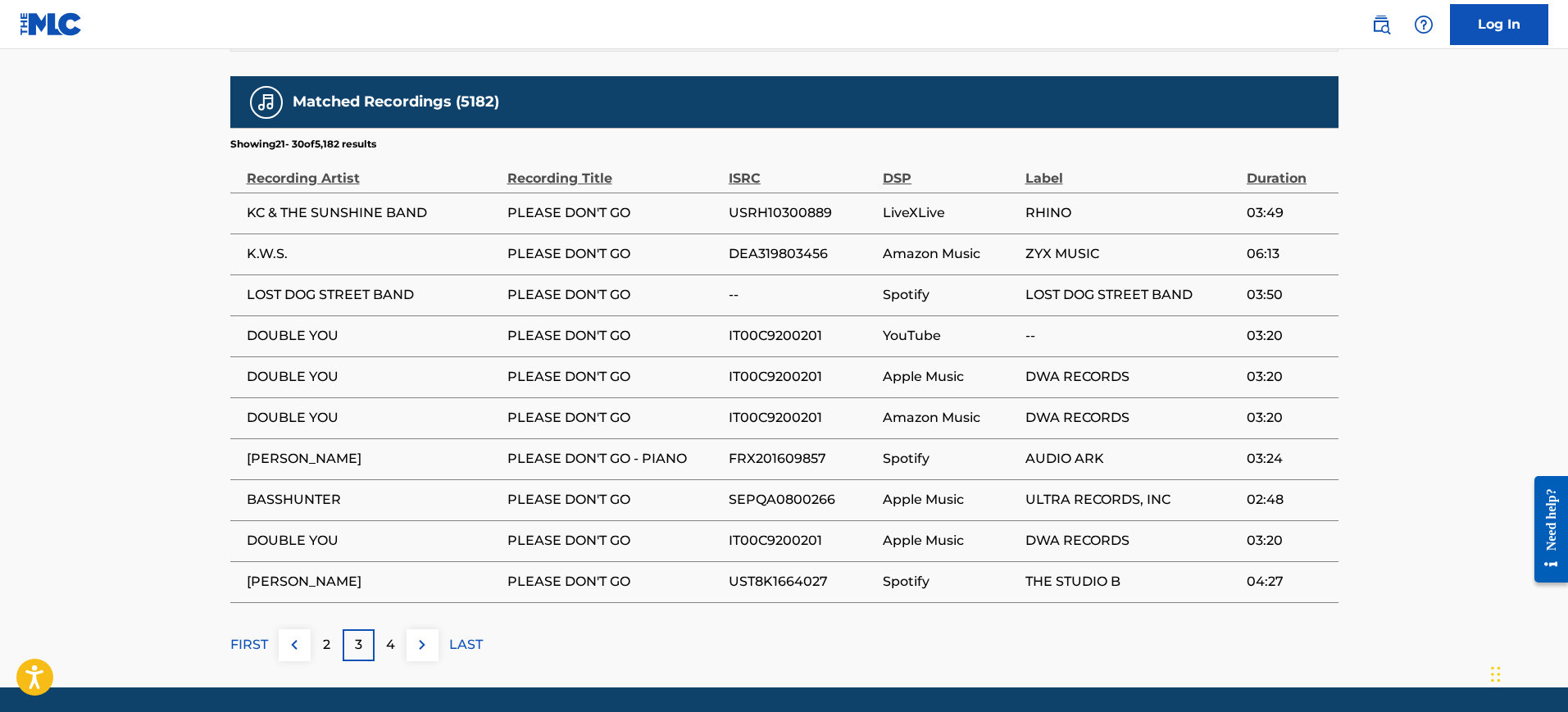
click at [382, 629] on div "4" at bounding box center [390, 644] width 32 height 32
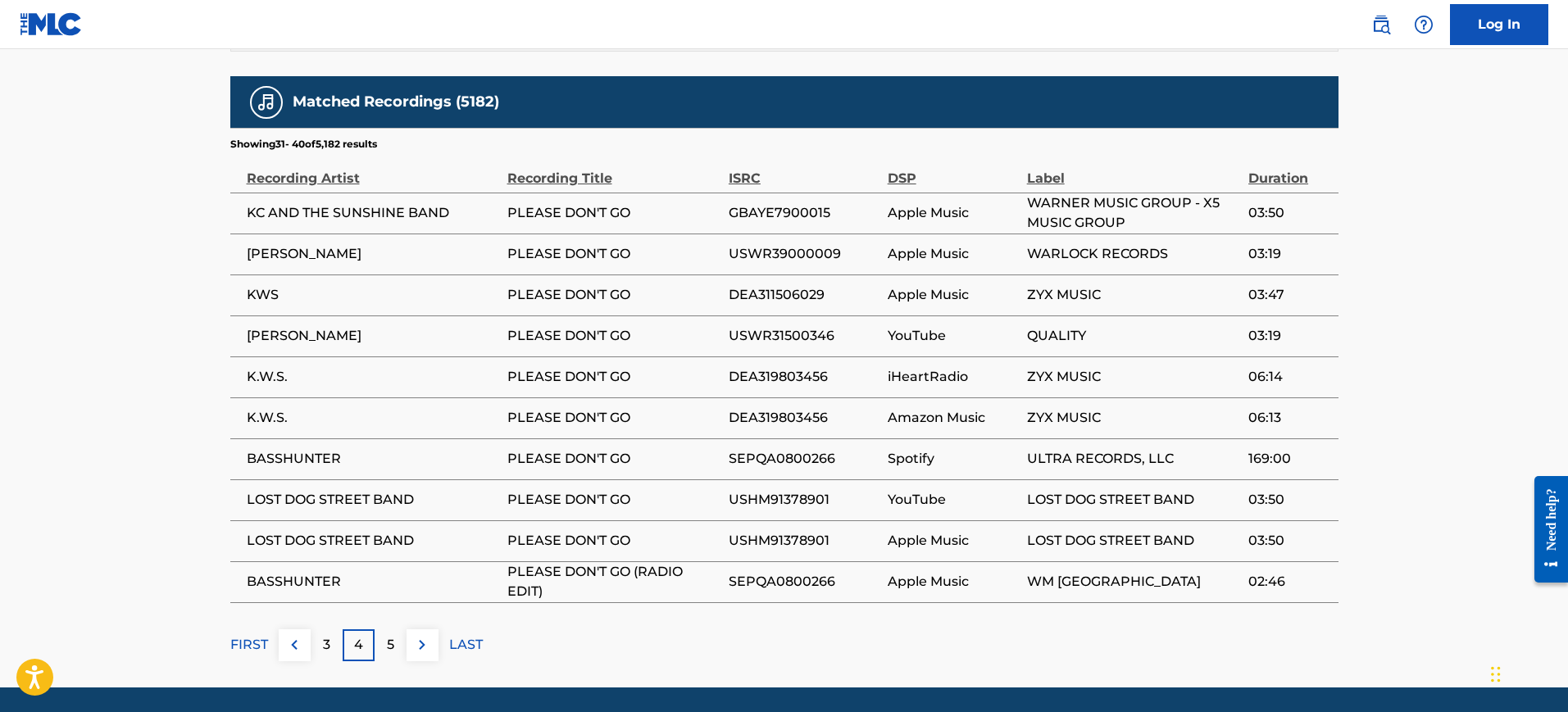
click at [387, 635] on p "5" at bounding box center [391, 645] width 7 height 20
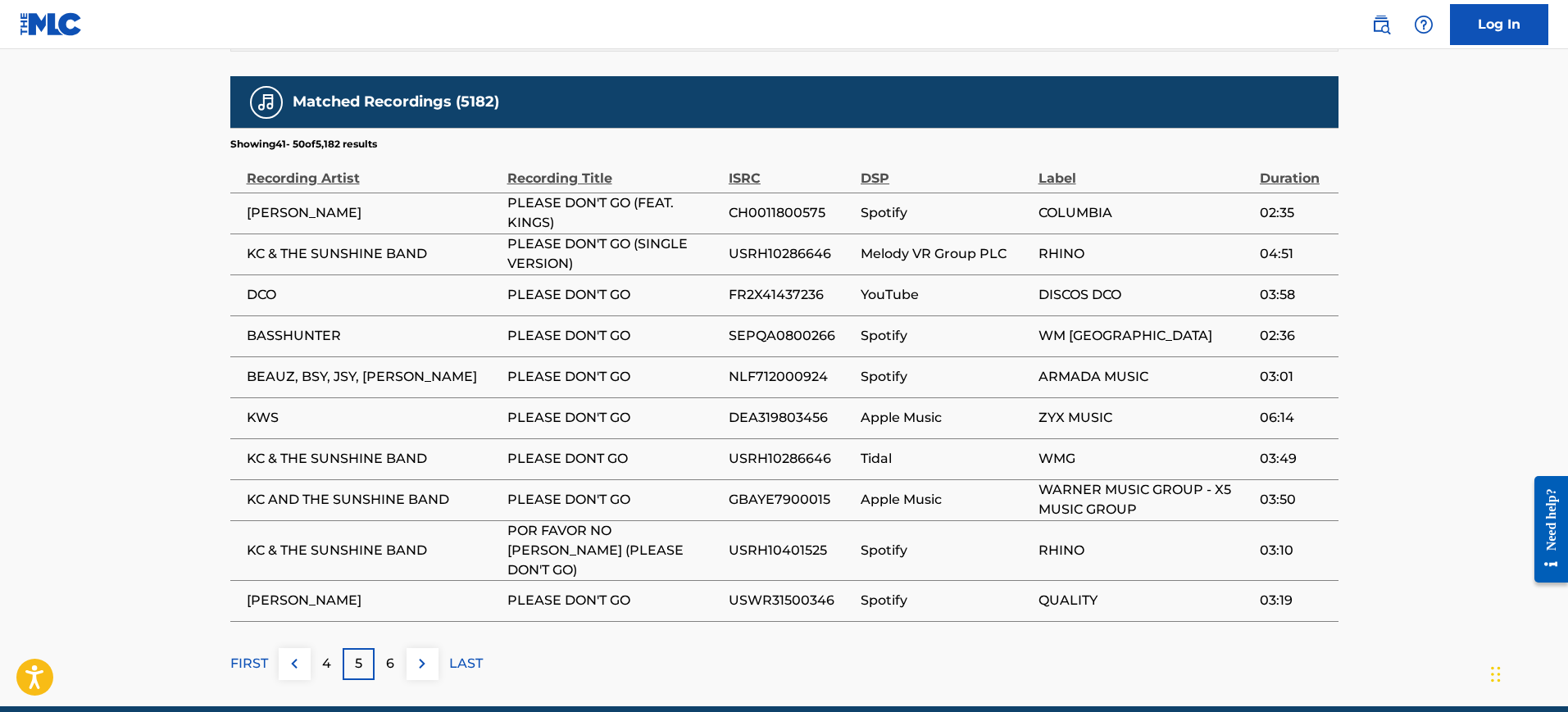
click at [386, 653] on p "6" at bounding box center [390, 663] width 8 height 20
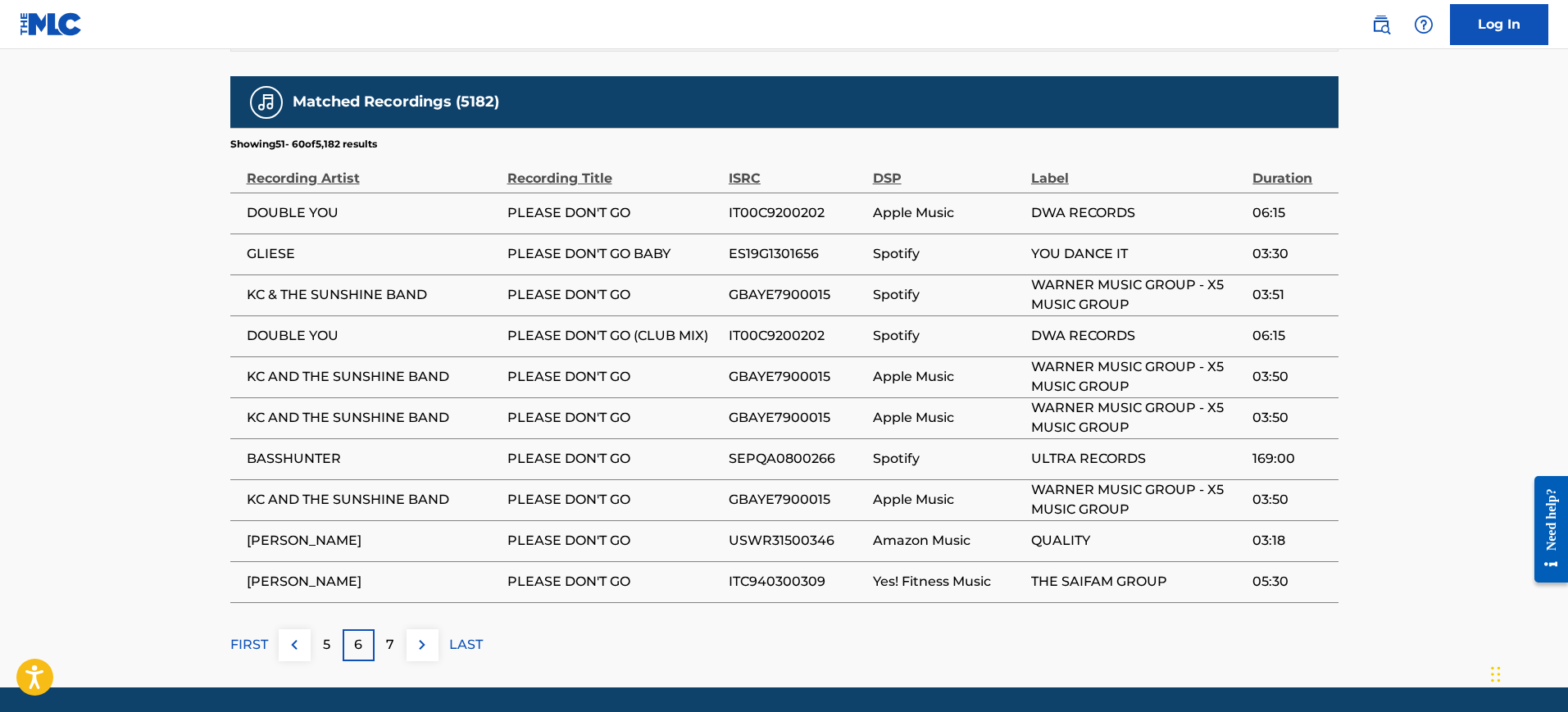
click at [254, 635] on p "FIRST" at bounding box center [249, 645] width 38 height 20
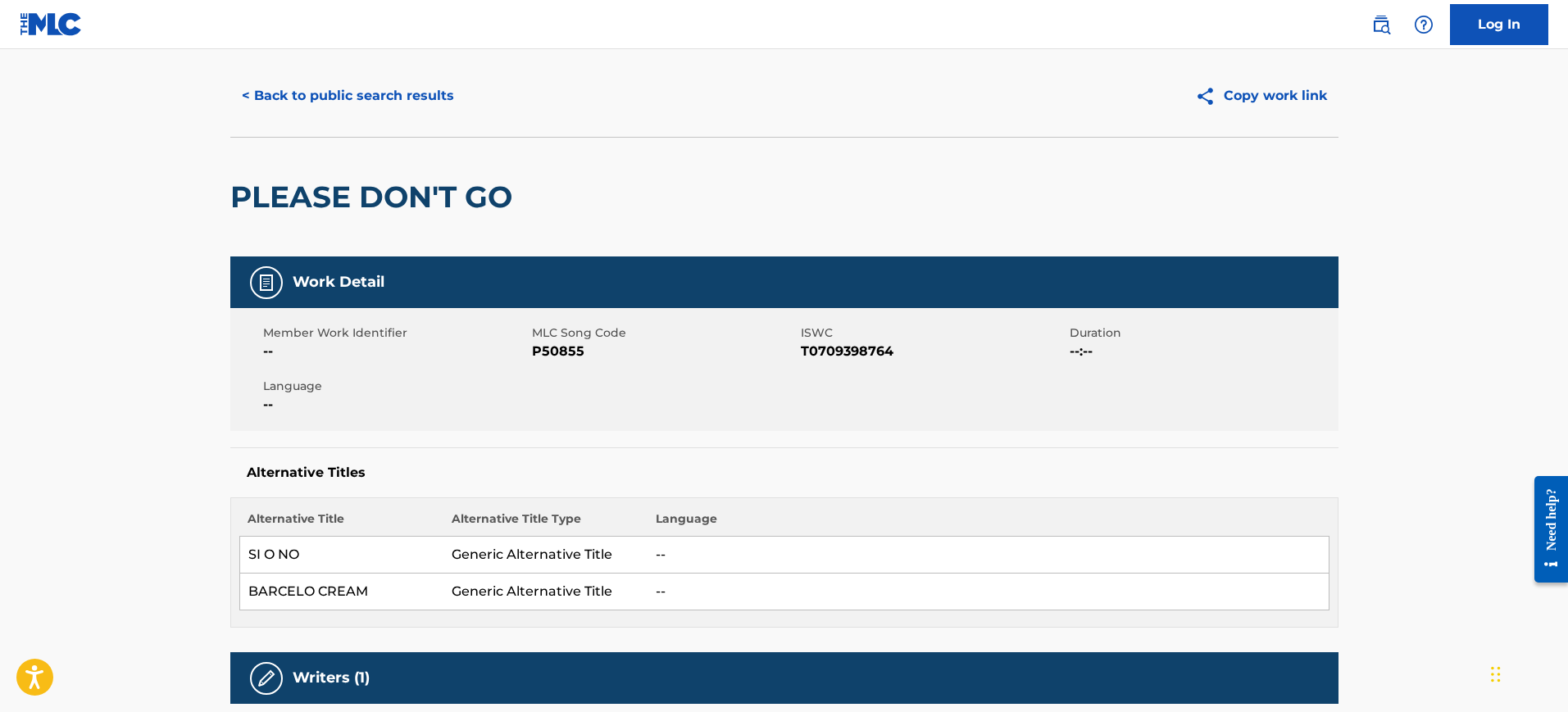
scroll to position [0, 0]
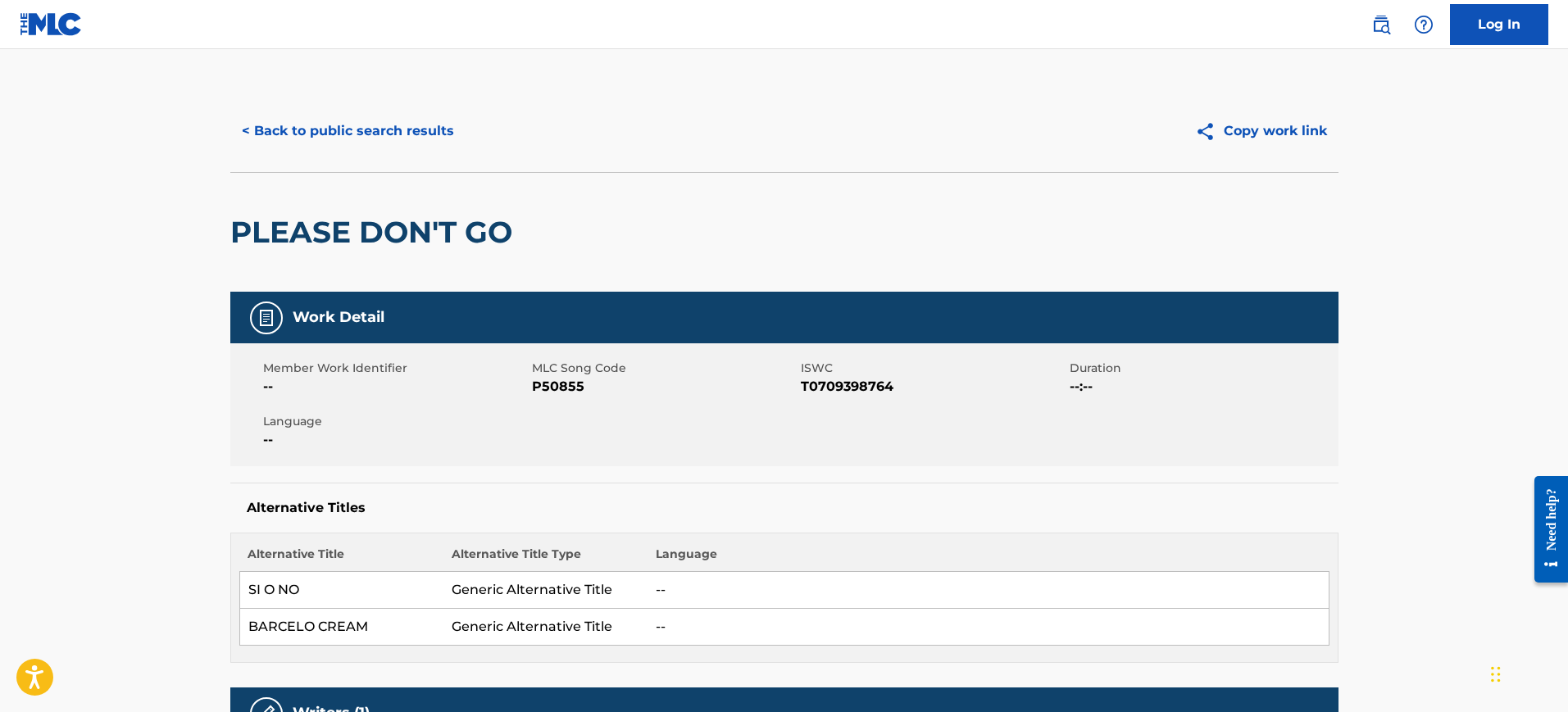
click at [311, 119] on button "< Back to public search results" at bounding box center [348, 131] width 236 height 41
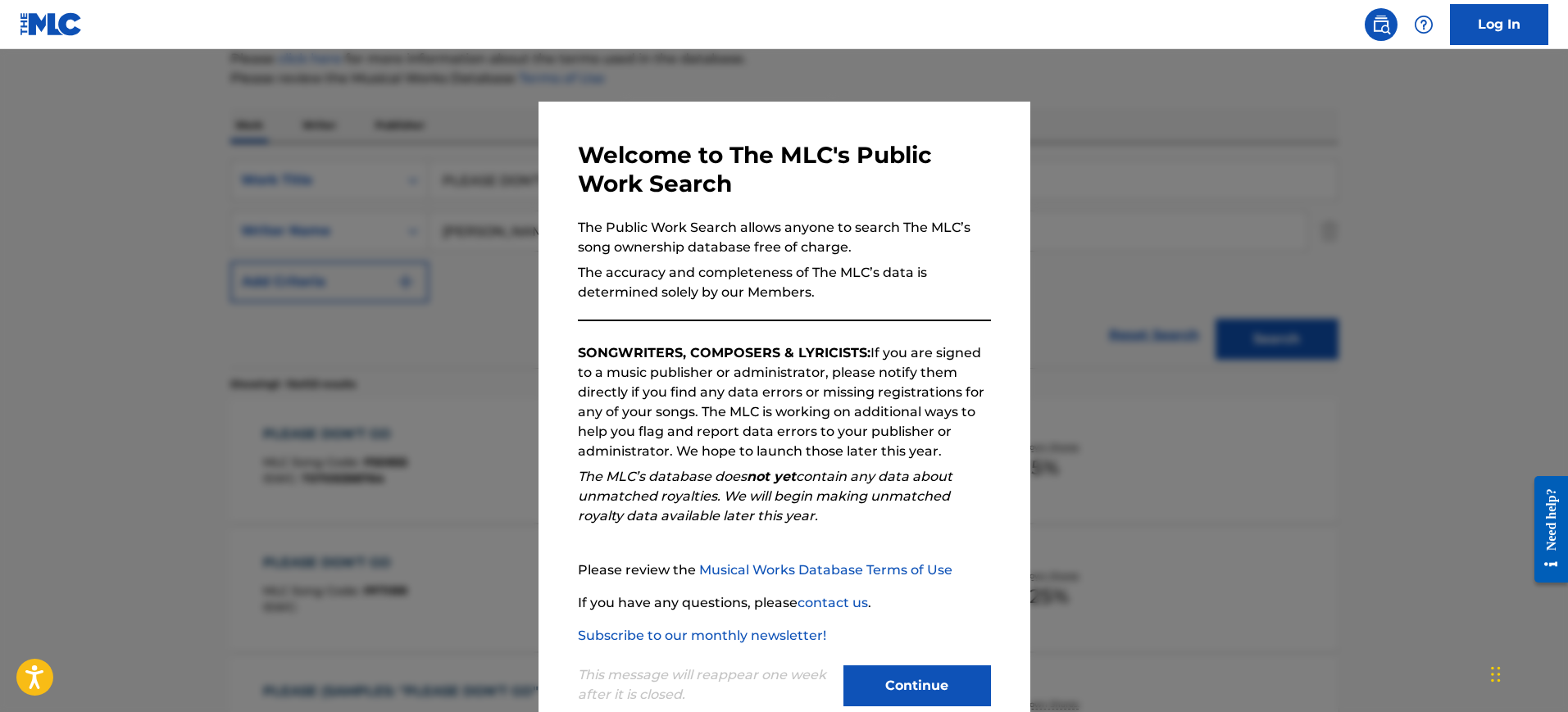
click at [1113, 231] on div at bounding box center [784, 404] width 1568 height 712
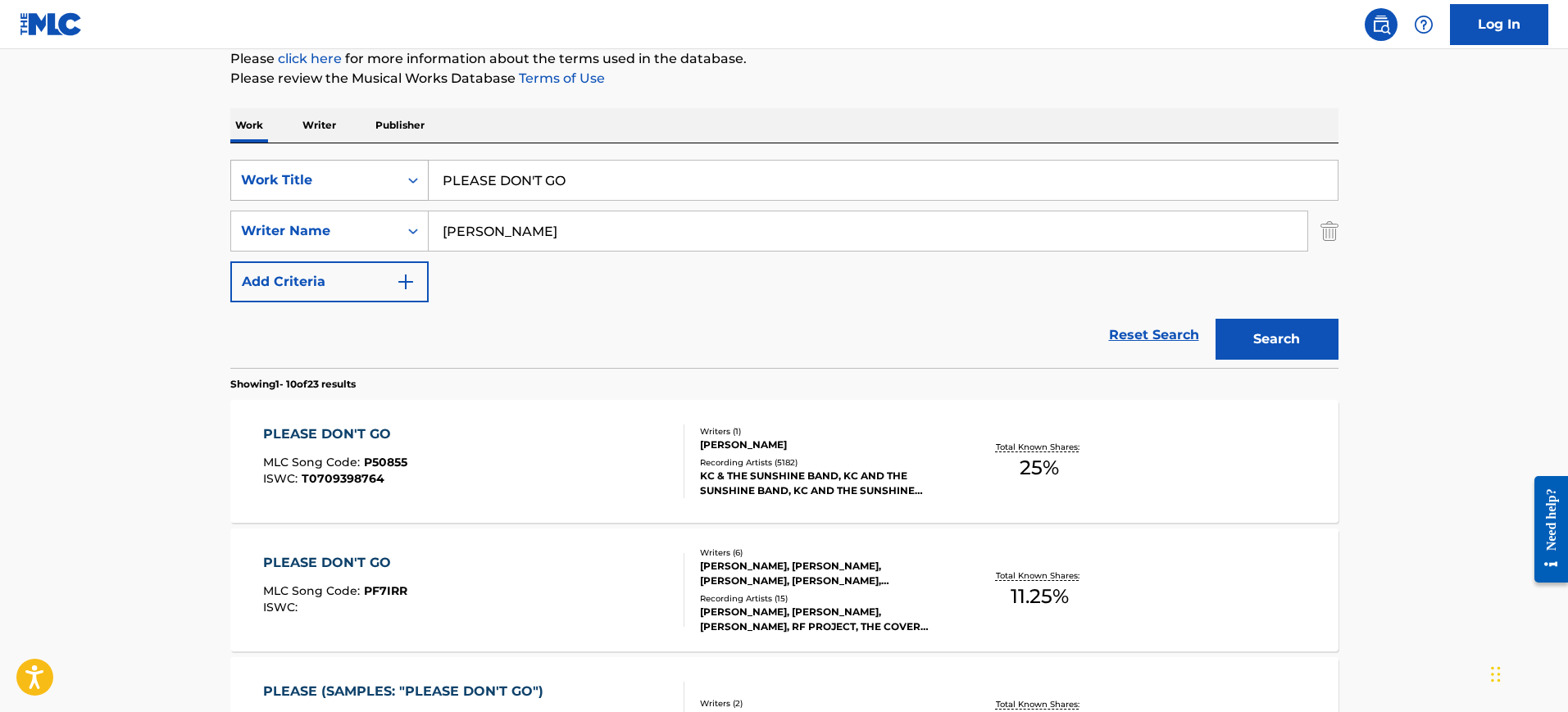
drag, startPoint x: 590, startPoint y: 178, endPoint x: 268, endPoint y: 171, distance: 322.1
click at [270, 172] on div "SearchWithCriteria1052372a-7e0a-46ef-8497-d708f557fe8d Work Title PLEASE DON'T …" at bounding box center [784, 180] width 1108 height 41
paste input "COMO QUISIERA VOLVER ADOLFO ANGEL ALBA"
type input "COMO QUISIERA VOLVER ADOLFO ANGEL ALBA"
drag, startPoint x: 514, startPoint y: 233, endPoint x: 250, endPoint y: 200, distance: 266.1
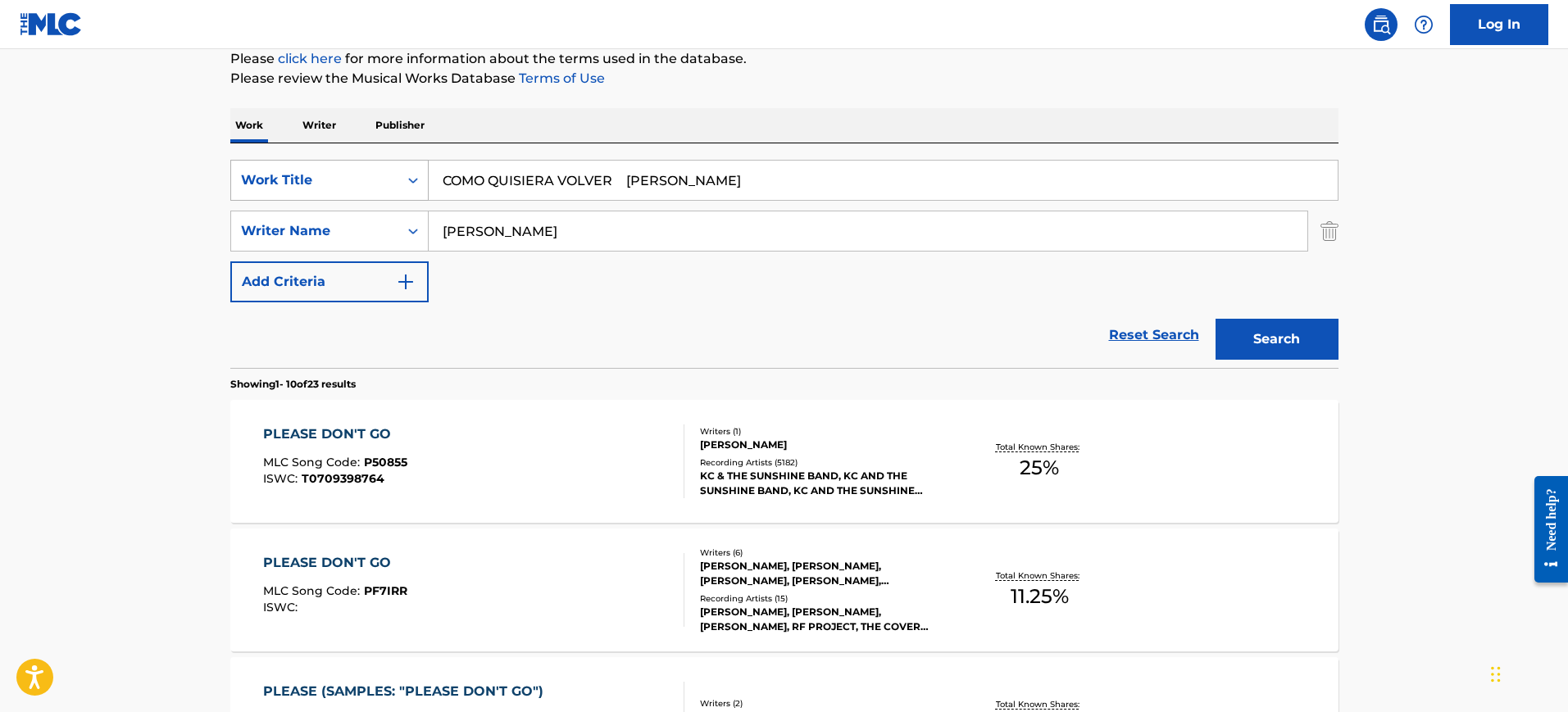
click at [250, 200] on div "SearchWithCriteria1052372a-7e0a-46ef-8497-d708f557fe8d Work Title COMO QUISIERA…" at bounding box center [784, 231] width 1108 height 143
paste input "COMO QUISIERA VOLVER ADOLFO ANGEL ALBA"
type input "COMO QUISIERA VOLVER ADOLFO ANGEL ALBA"
drag, startPoint x: 624, startPoint y: 182, endPoint x: 1117, endPoint y: 200, distance: 493.3
click at [1109, 203] on div "SearchWithCriteria1052372a-7e0a-46ef-8497-d708f557fe8d Work Title COMO QUISIERA…" at bounding box center [784, 231] width 1108 height 143
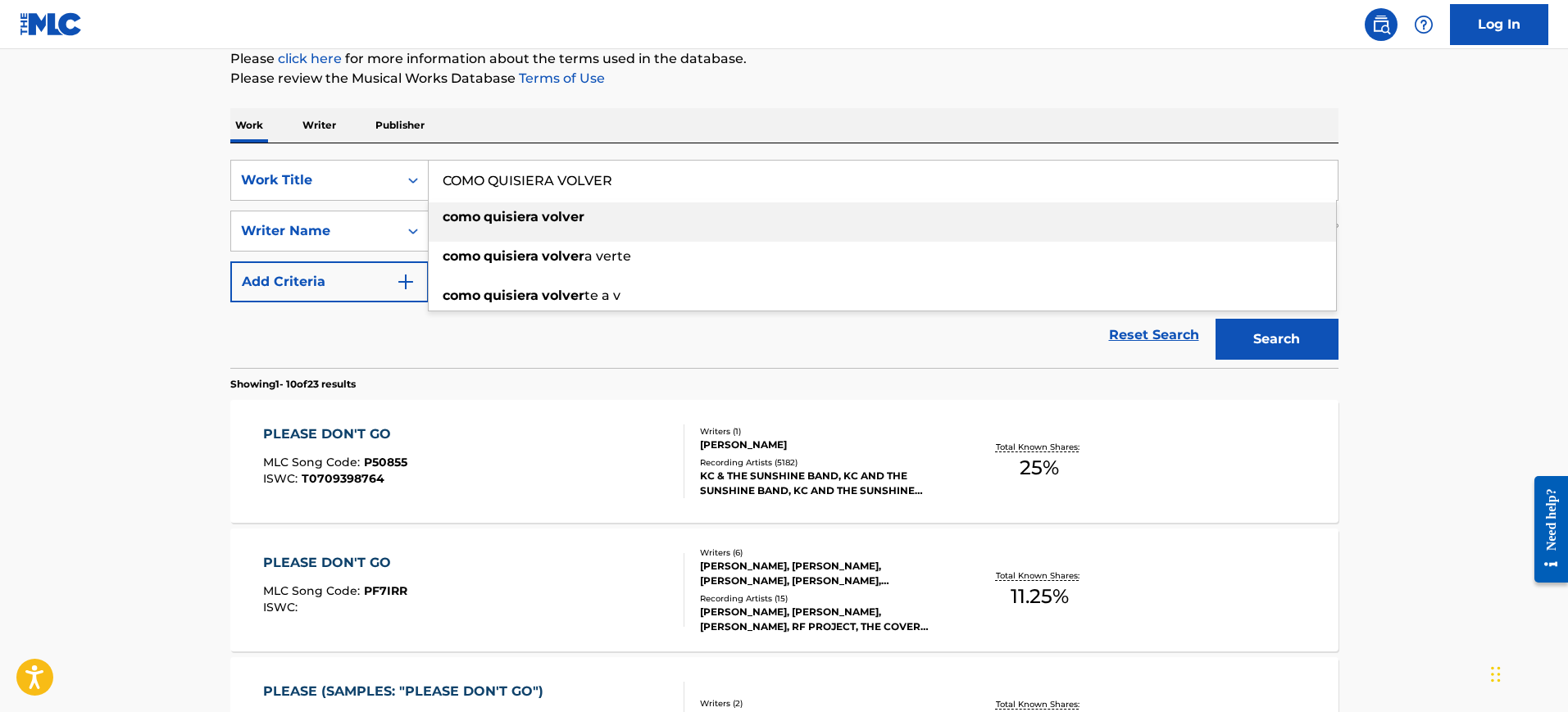
type input "COMO QUISIERA VOLVER"
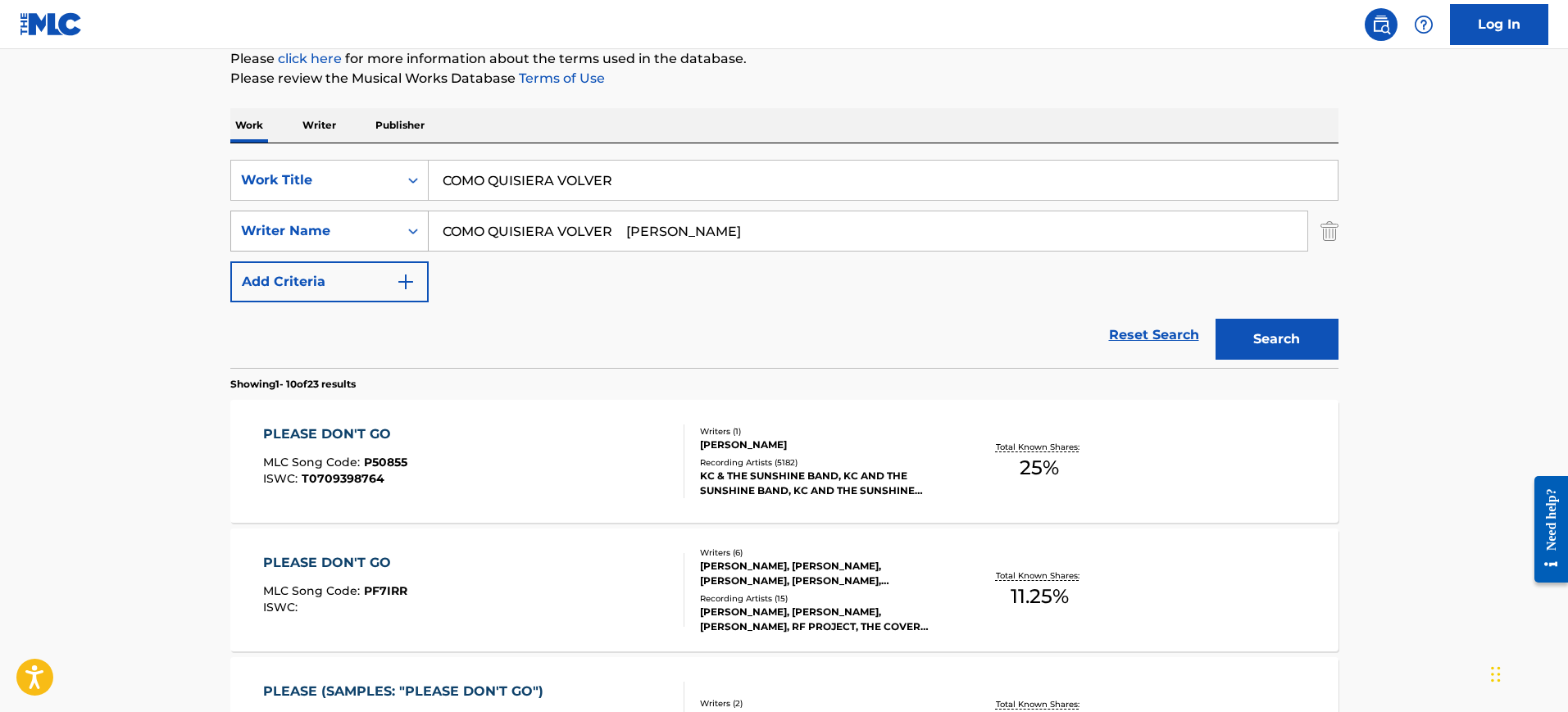
drag, startPoint x: 812, startPoint y: 224, endPoint x: 396, endPoint y: 232, distance: 416.1
click at [396, 232] on div "SearchWithCriteria1f239068-3f2a-4bb6-b8df-142a06cb9662 Writer Name COMO QUISIER…" at bounding box center [784, 230] width 1108 height 41
paste input "Adolfo"
type input "Adolfo"
click at [1215, 319] on button "Search" at bounding box center [1276, 338] width 123 height 41
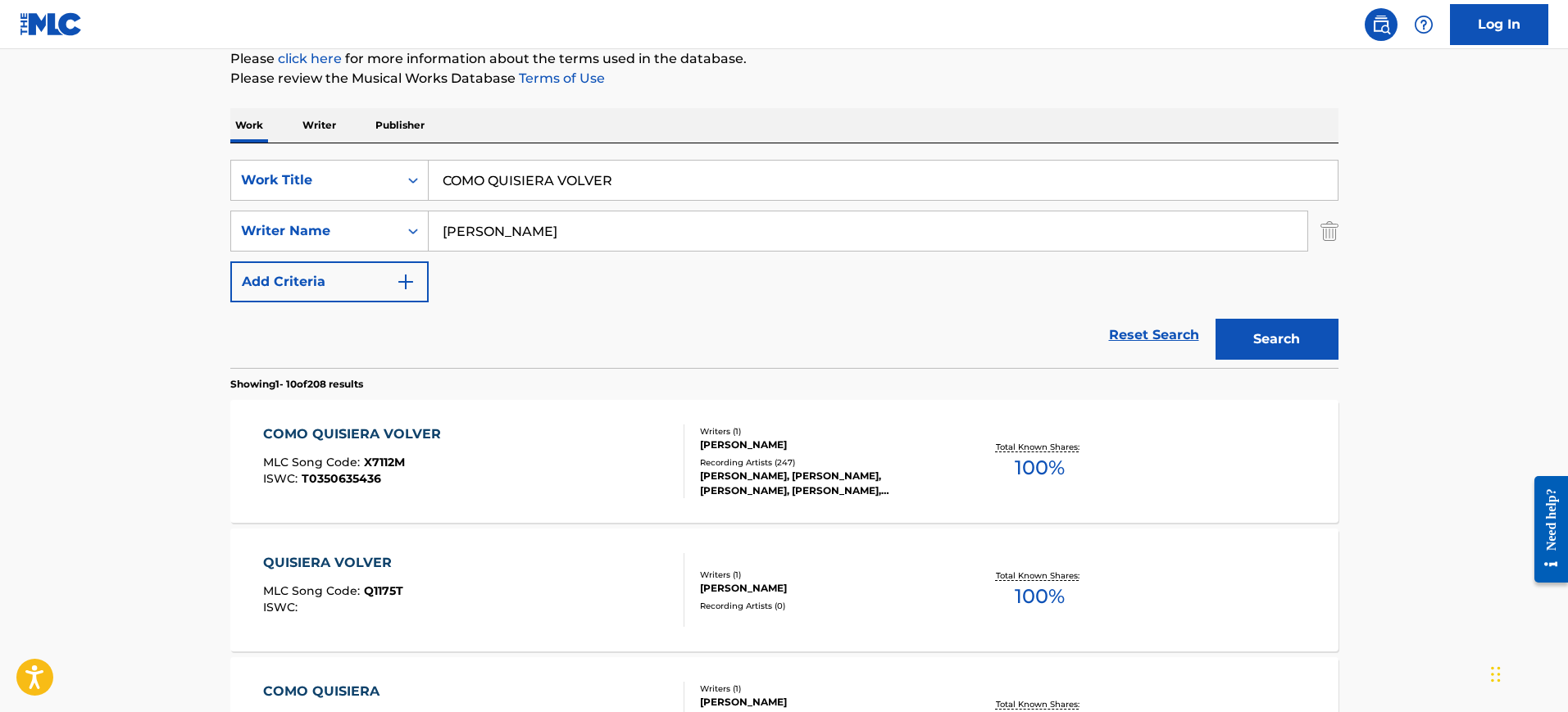
click at [552, 447] on div "COMO QUISIERA VOLVER MLC Song Code : X7112M ISWC : T0350635436" at bounding box center [473, 461] width 422 height 74
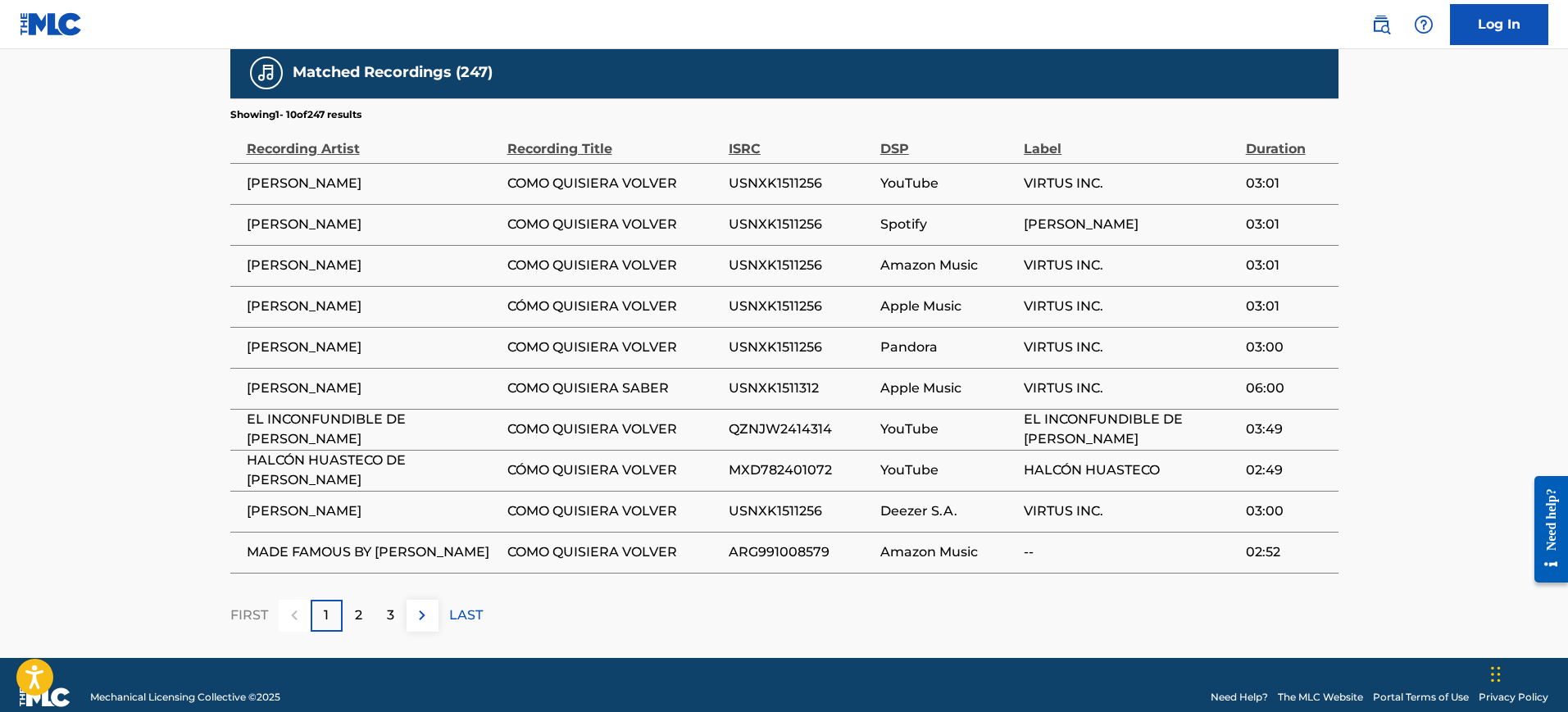
scroll to position [1024, 0]
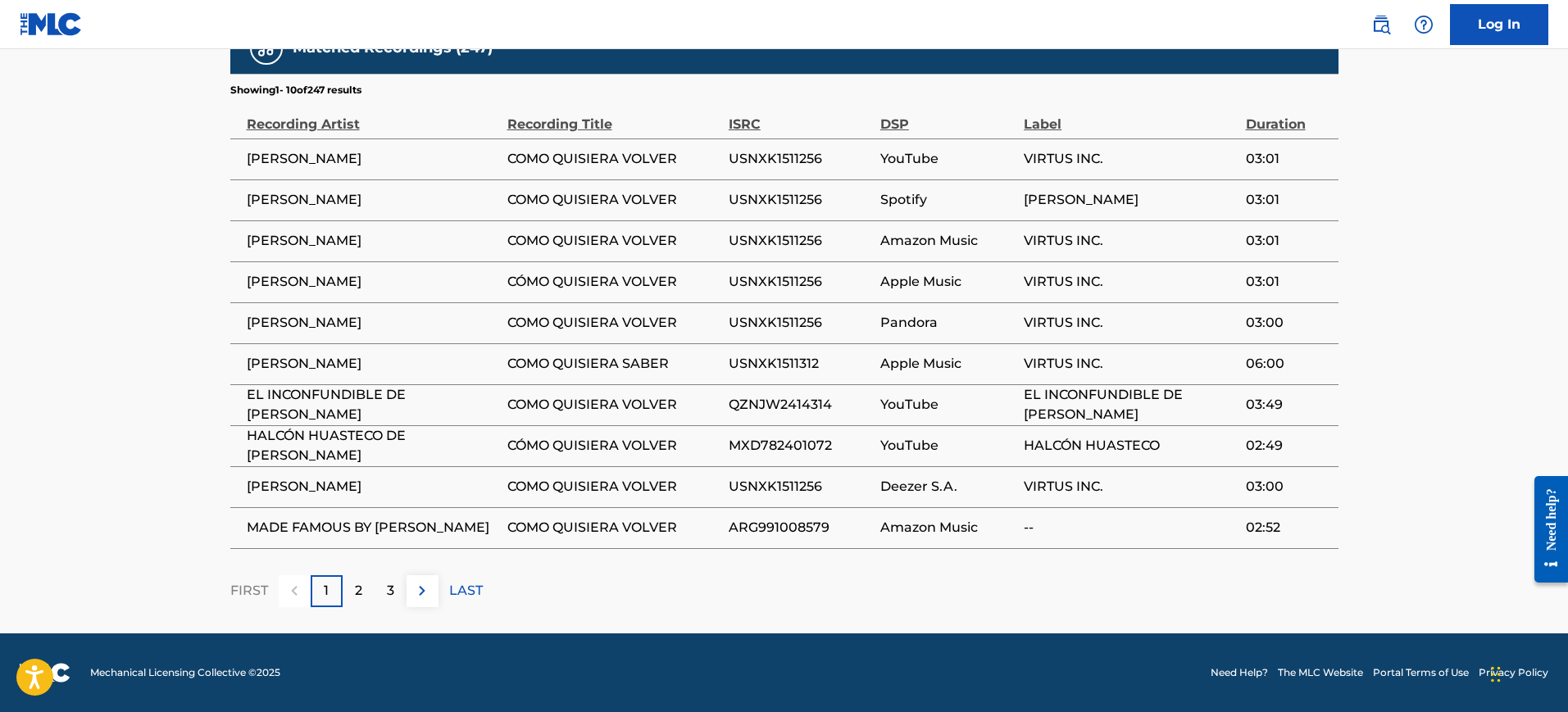
click at [357, 596] on p "2" at bounding box center [358, 591] width 7 height 20
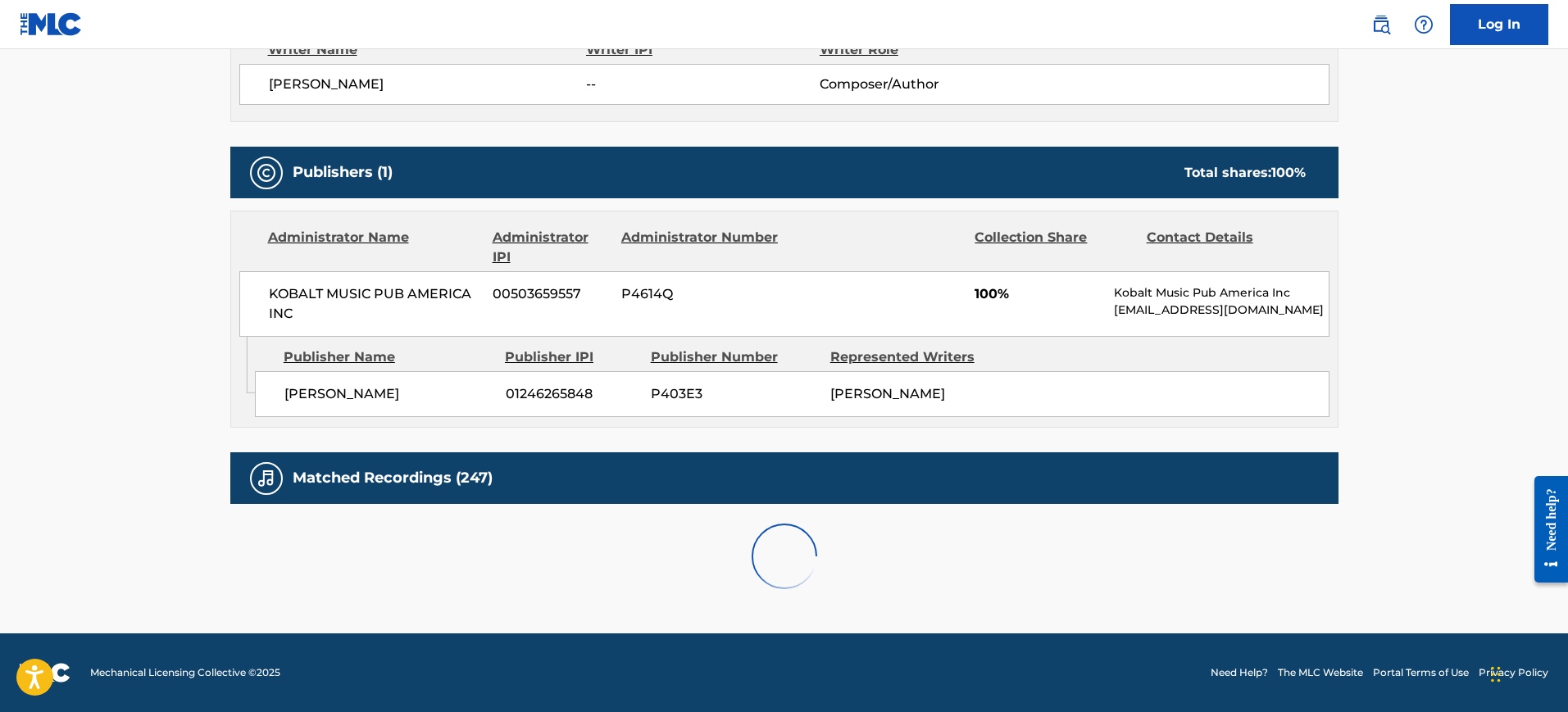
scroll to position [1048, 0]
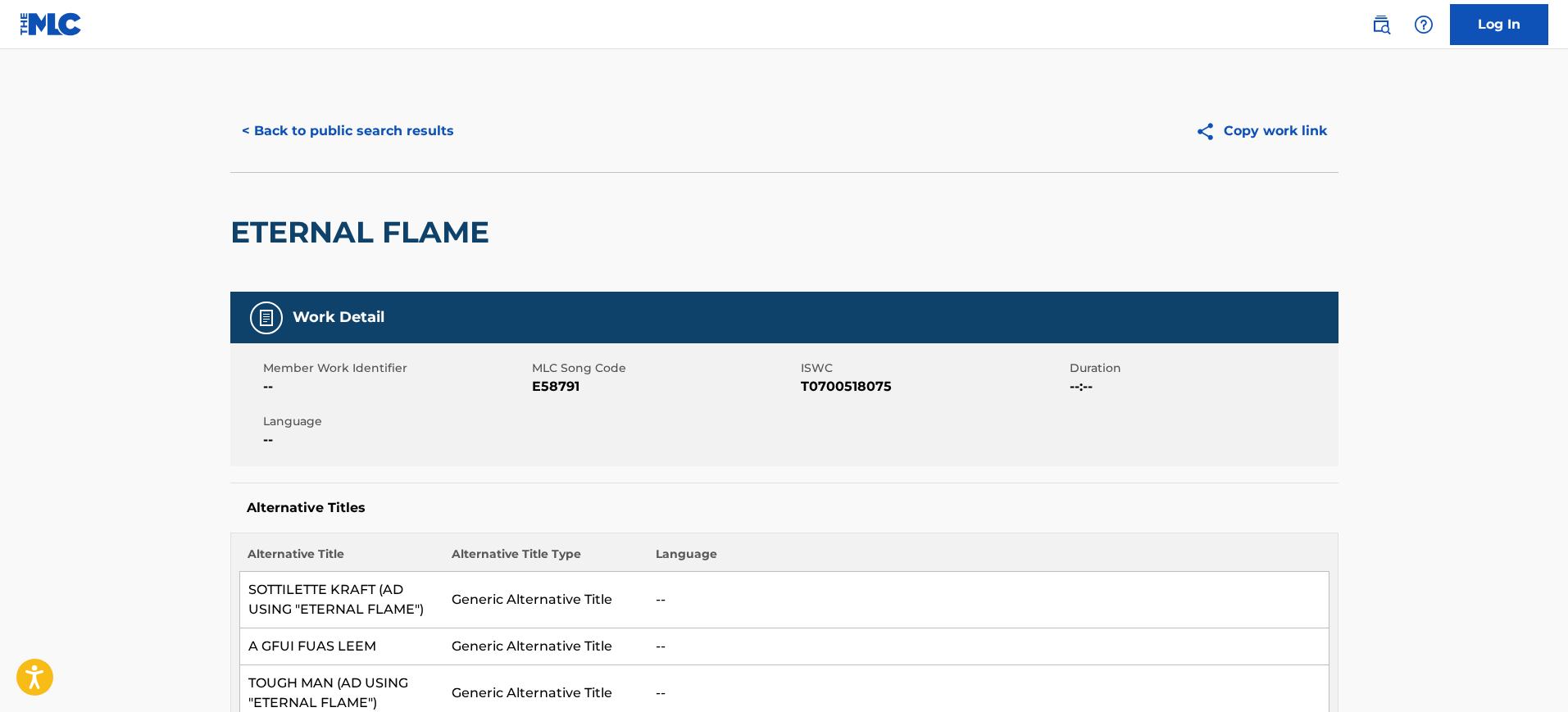
click at [376, 138] on button "< Back to public search results" at bounding box center [348, 131] width 236 height 41
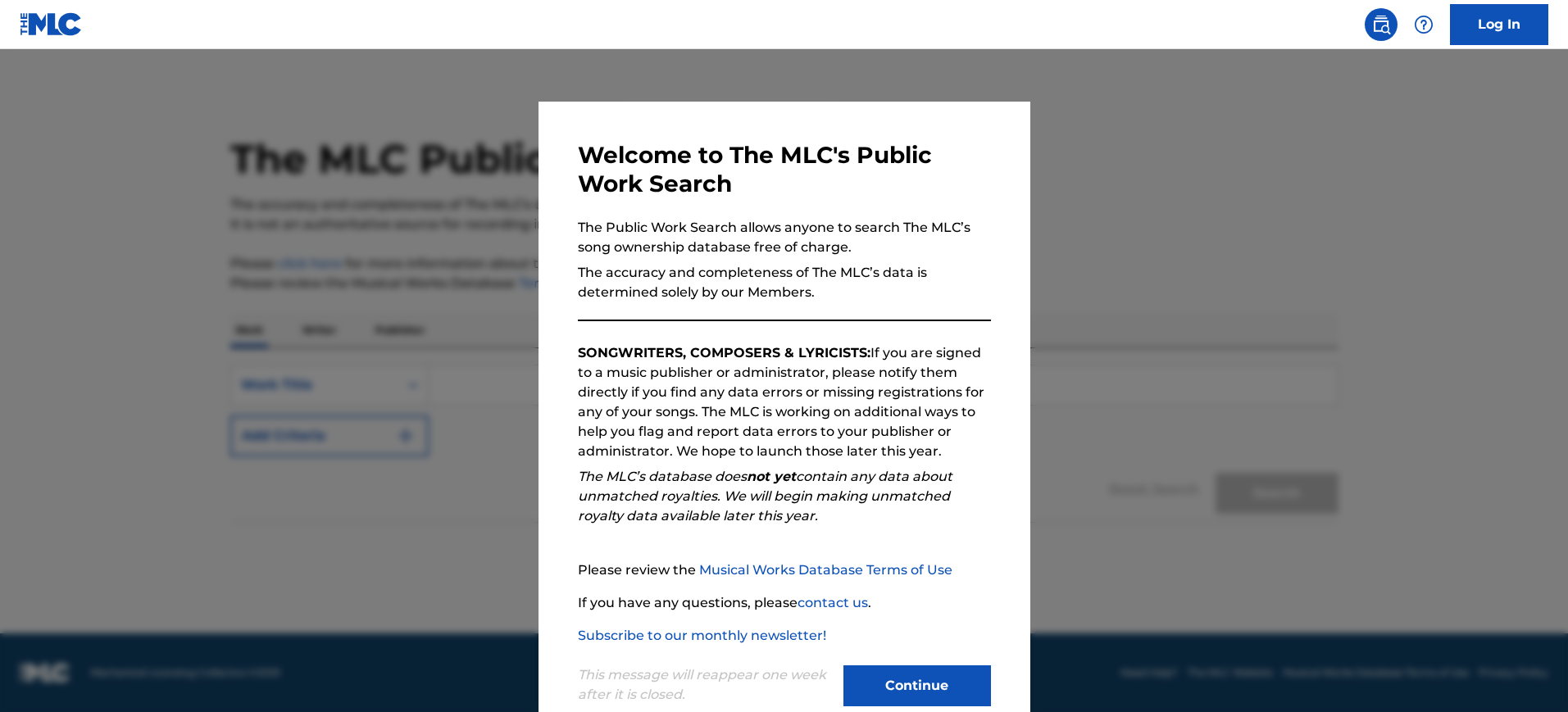
click at [1054, 256] on div at bounding box center [784, 404] width 1568 height 712
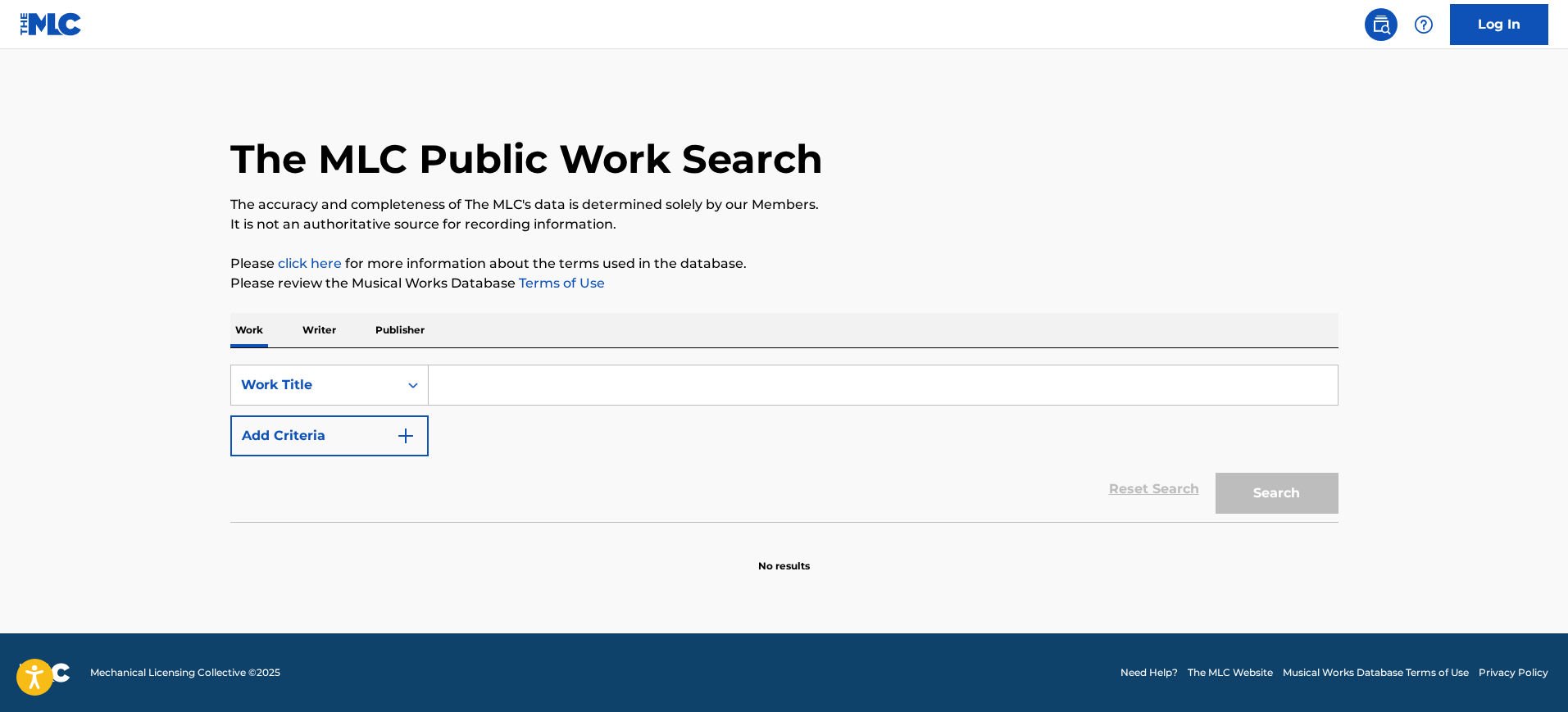
click at [447, 374] on input "Search Form" at bounding box center [883, 385] width 909 height 40
paste input "COMO QUISIERA VOLVER [PERSON_NAME]"
type input "COMO QUISIERA VOLVER [PERSON_NAME]"
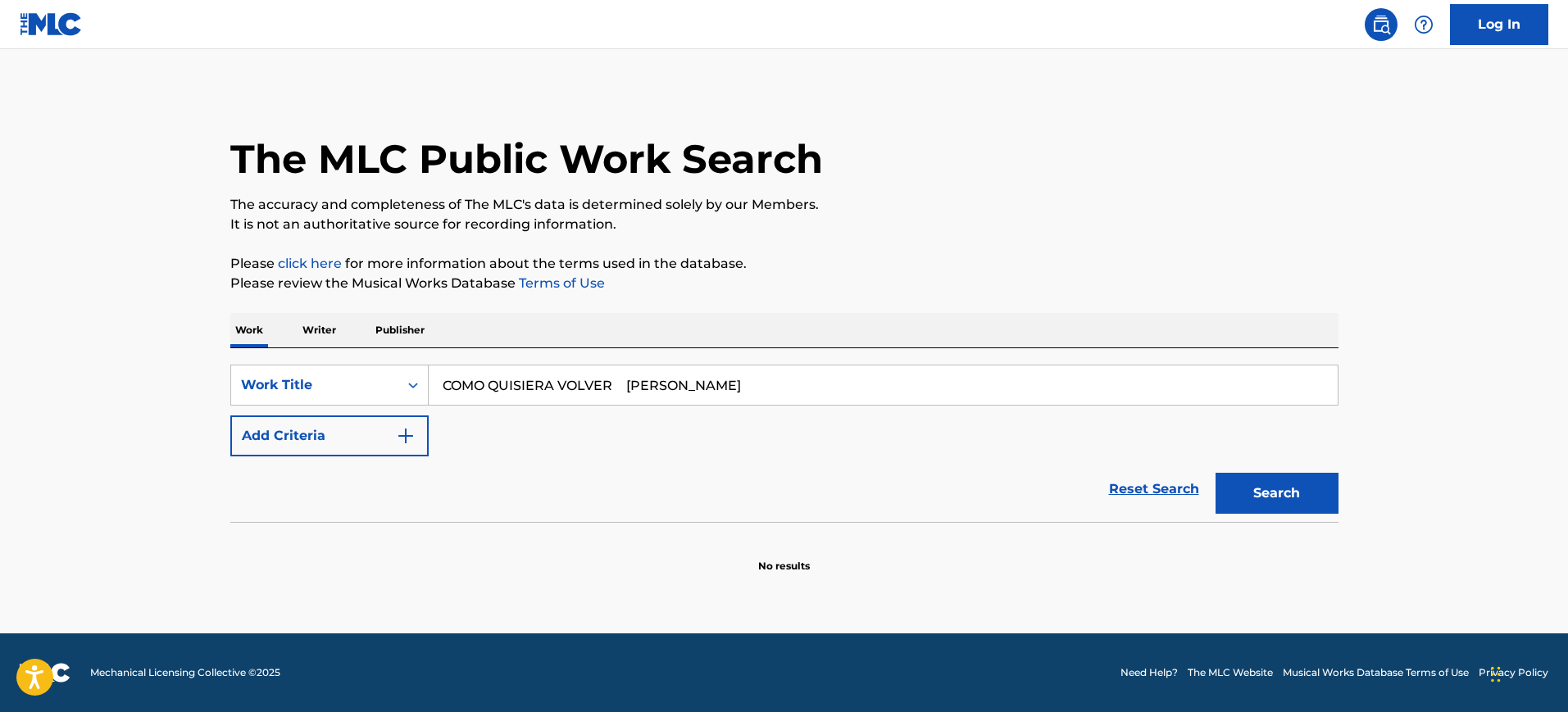
click at [376, 433] on button "Add Criteria" at bounding box center [329, 435] width 199 height 41
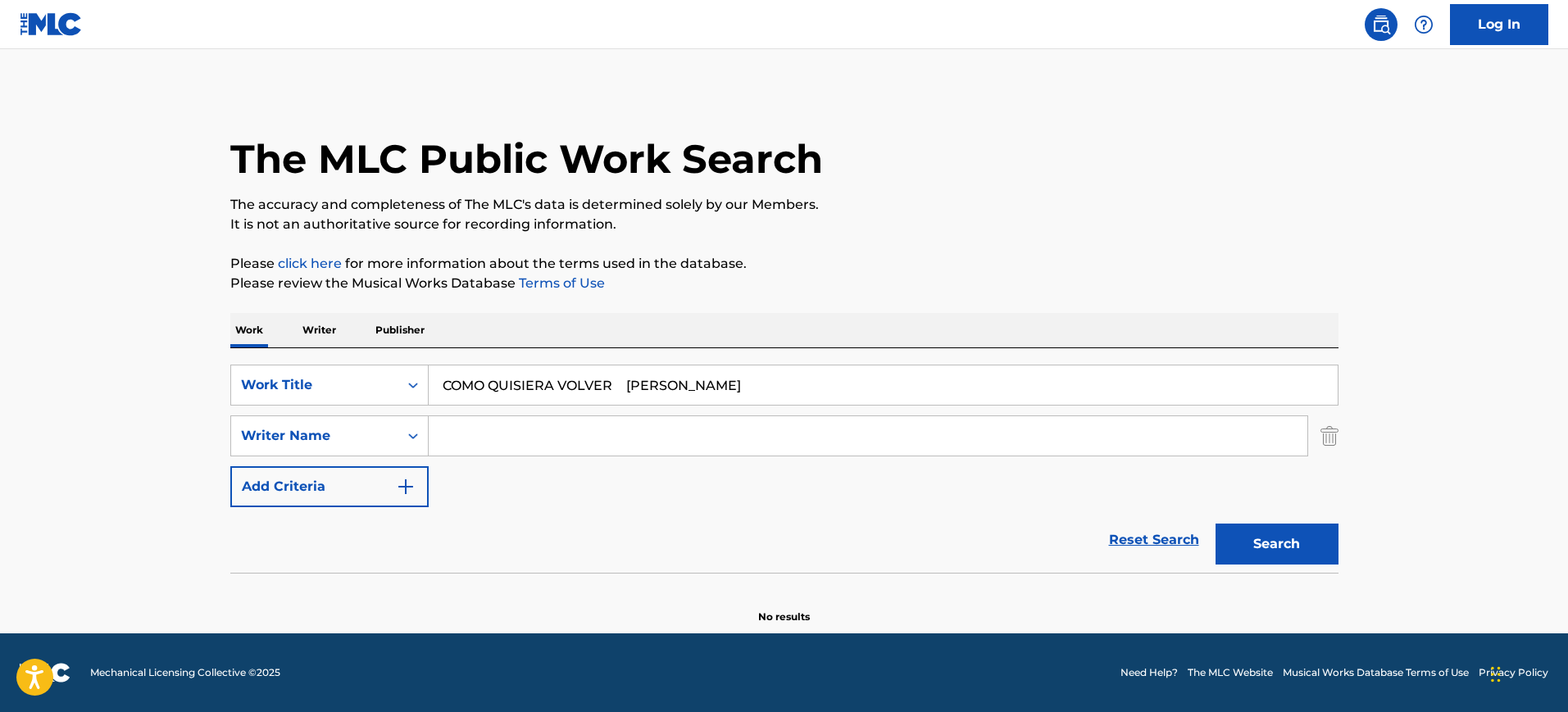
click at [446, 441] on input "Search Form" at bounding box center [868, 436] width 878 height 40
paste input "COMO QUISIERA VOLVER [PERSON_NAME]"
type input "COMO QUISIERA VOLVER [PERSON_NAME]"
drag, startPoint x: 623, startPoint y: 381, endPoint x: 1013, endPoint y: 408, distance: 390.9
click at [1013, 408] on div "SearchWithCriteriaa6fd2b20-831c-4d79-8ca8-3cf60f44f2e3 Work Title COMO QUISIERA…" at bounding box center [784, 436] width 1108 height 143
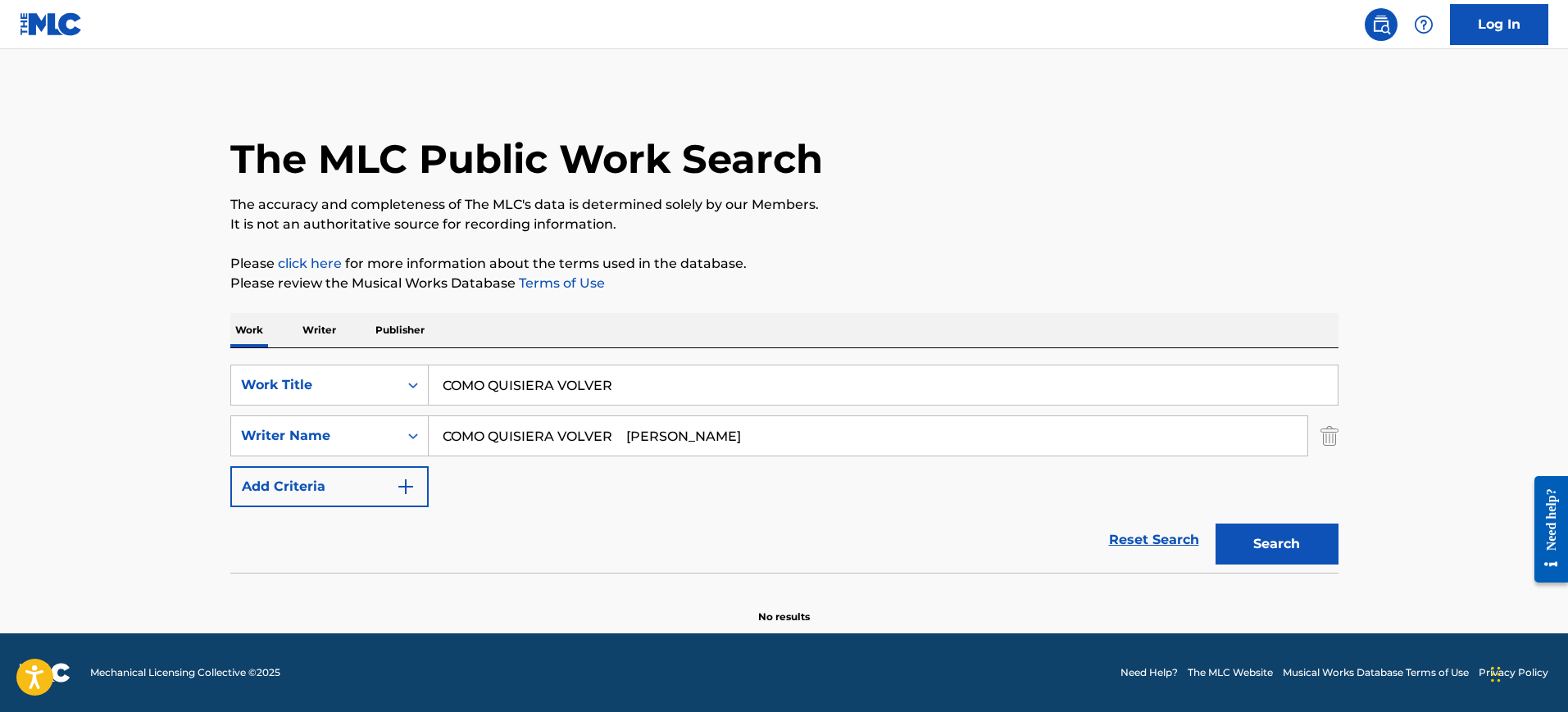
type input "COMO QUISIERA VOLVER"
drag, startPoint x: 707, startPoint y: 430, endPoint x: 0, endPoint y: 394, distance: 707.9
click at [0, 396] on main "The MLC Public Work Search The accuracy and completeness of The MLC's data is d…" at bounding box center [784, 340] width 1568 height 584
type input "[PERSON_NAME]"
click at [1215, 523] on button "Search" at bounding box center [1276, 543] width 123 height 41
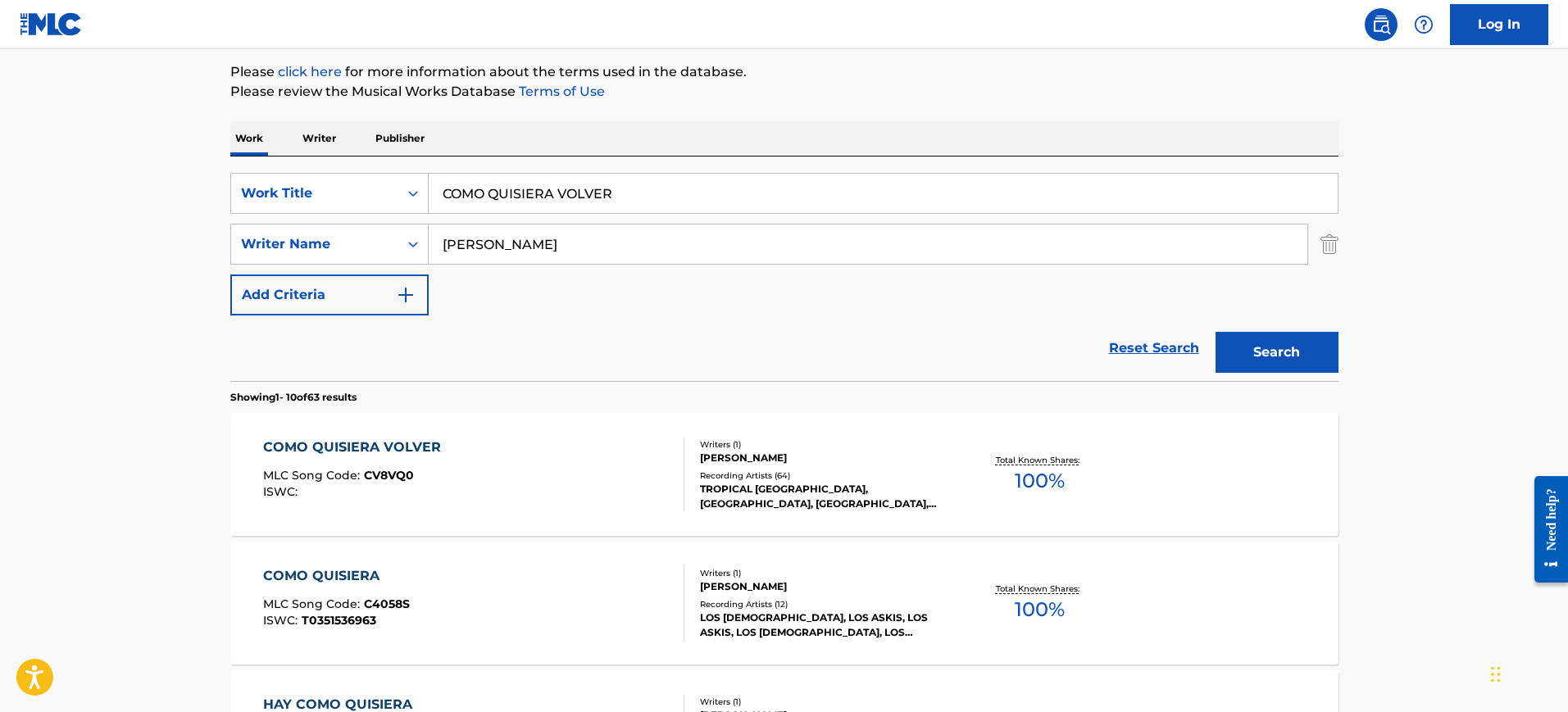
scroll to position [205, 0]
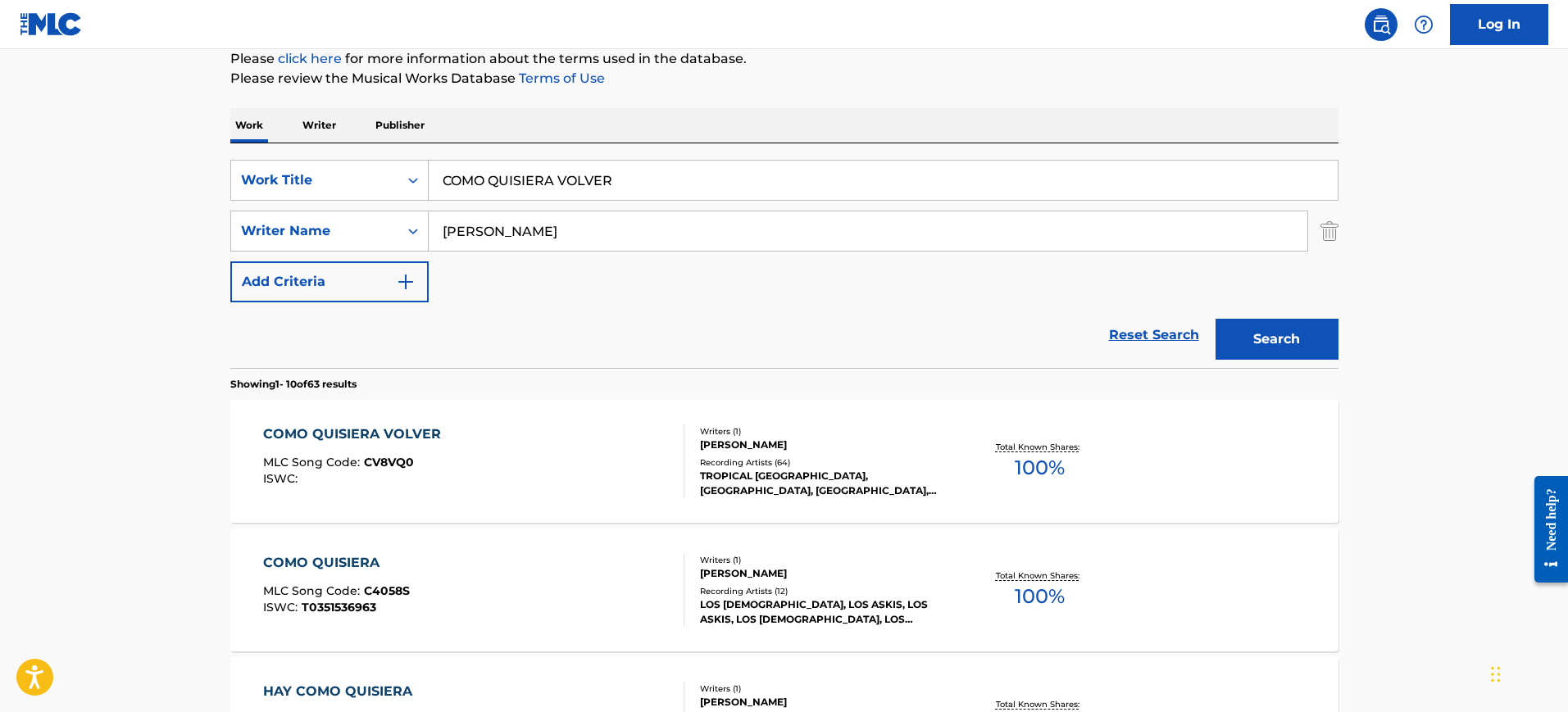
click at [586, 451] on div "COMO QUISIERA VOLVER MLC Song Code : CV8VQ0 ISWC :" at bounding box center [473, 461] width 422 height 74
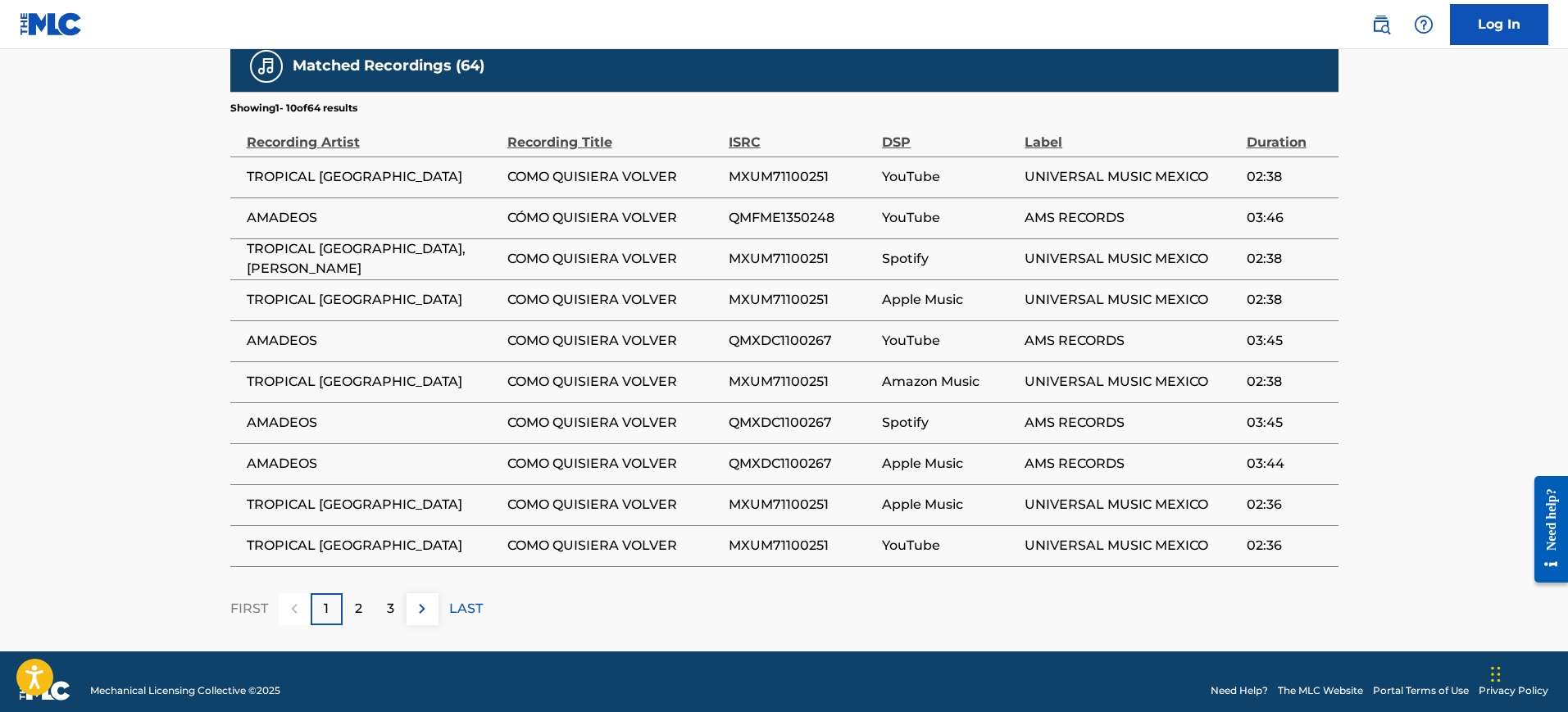
scroll to position [1019, 0]
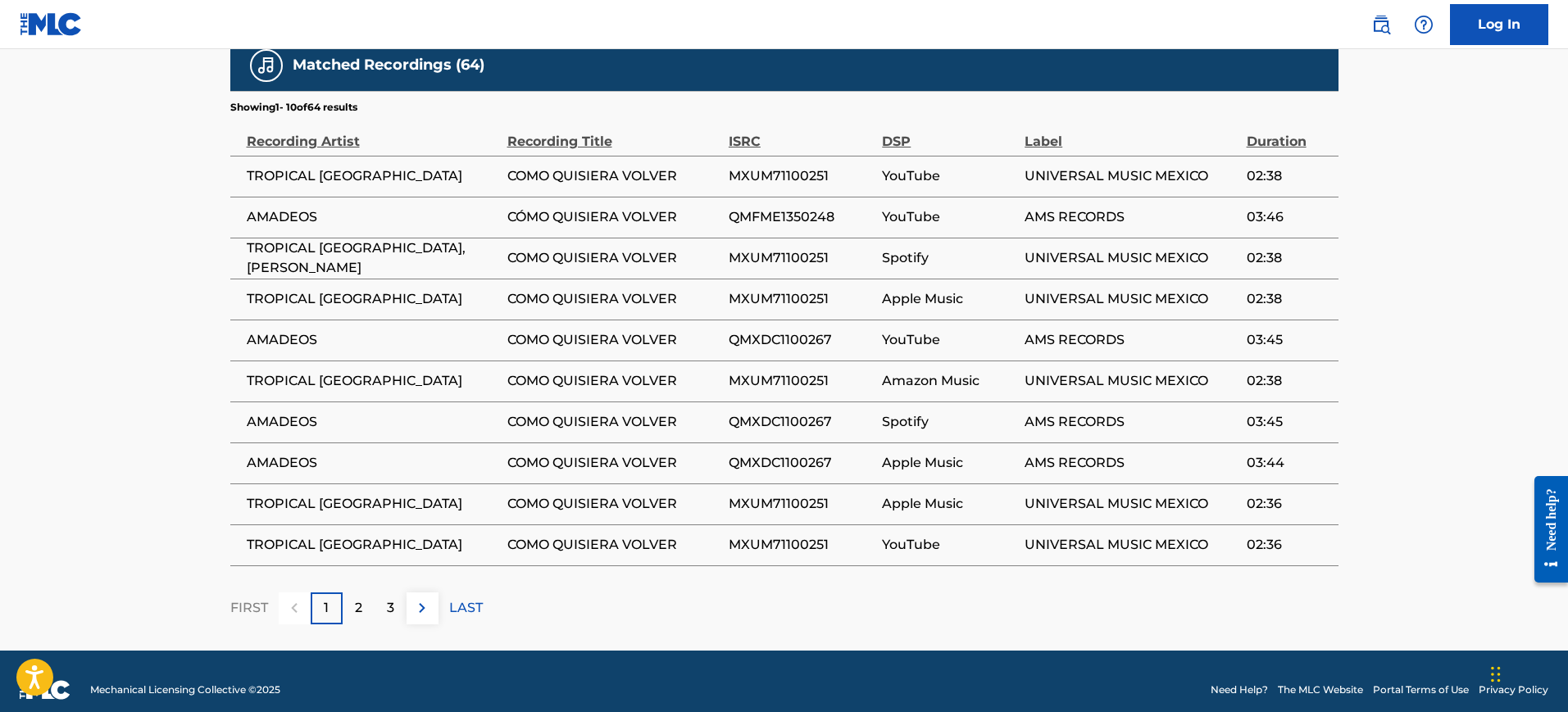
click at [368, 592] on div "2" at bounding box center [357, 607] width 32 height 32
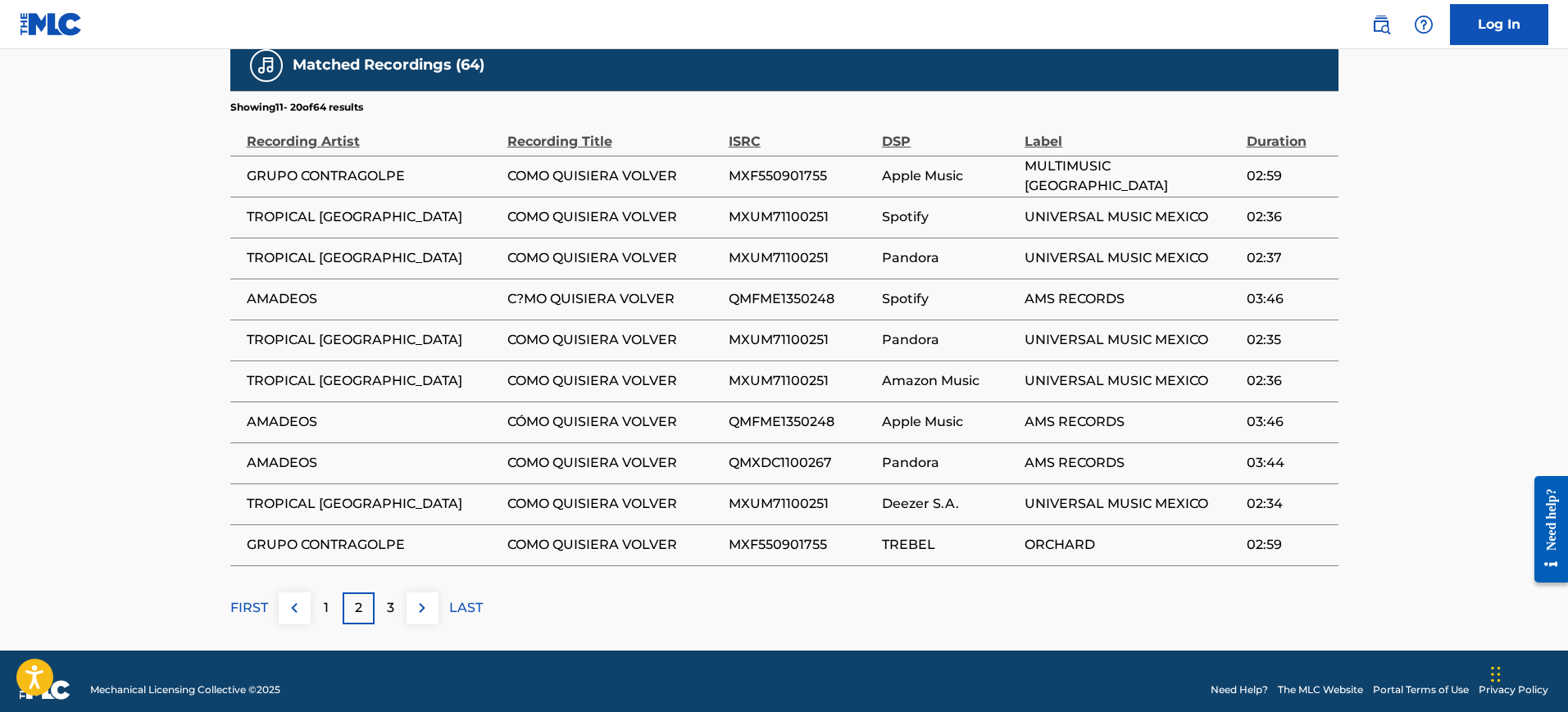
click at [390, 598] on p "3" at bounding box center [391, 608] width 7 height 20
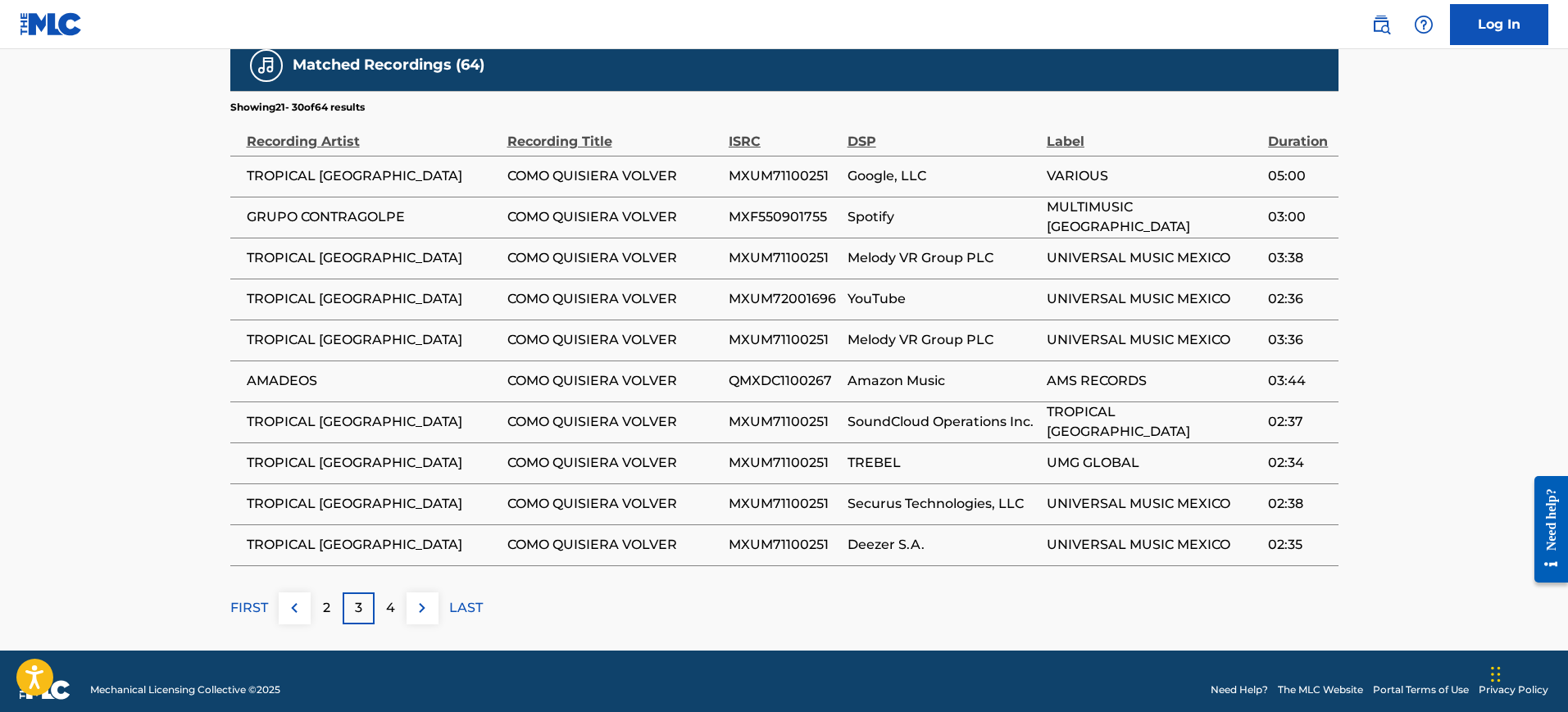
click at [390, 598] on p "4" at bounding box center [391, 608] width 9 height 20
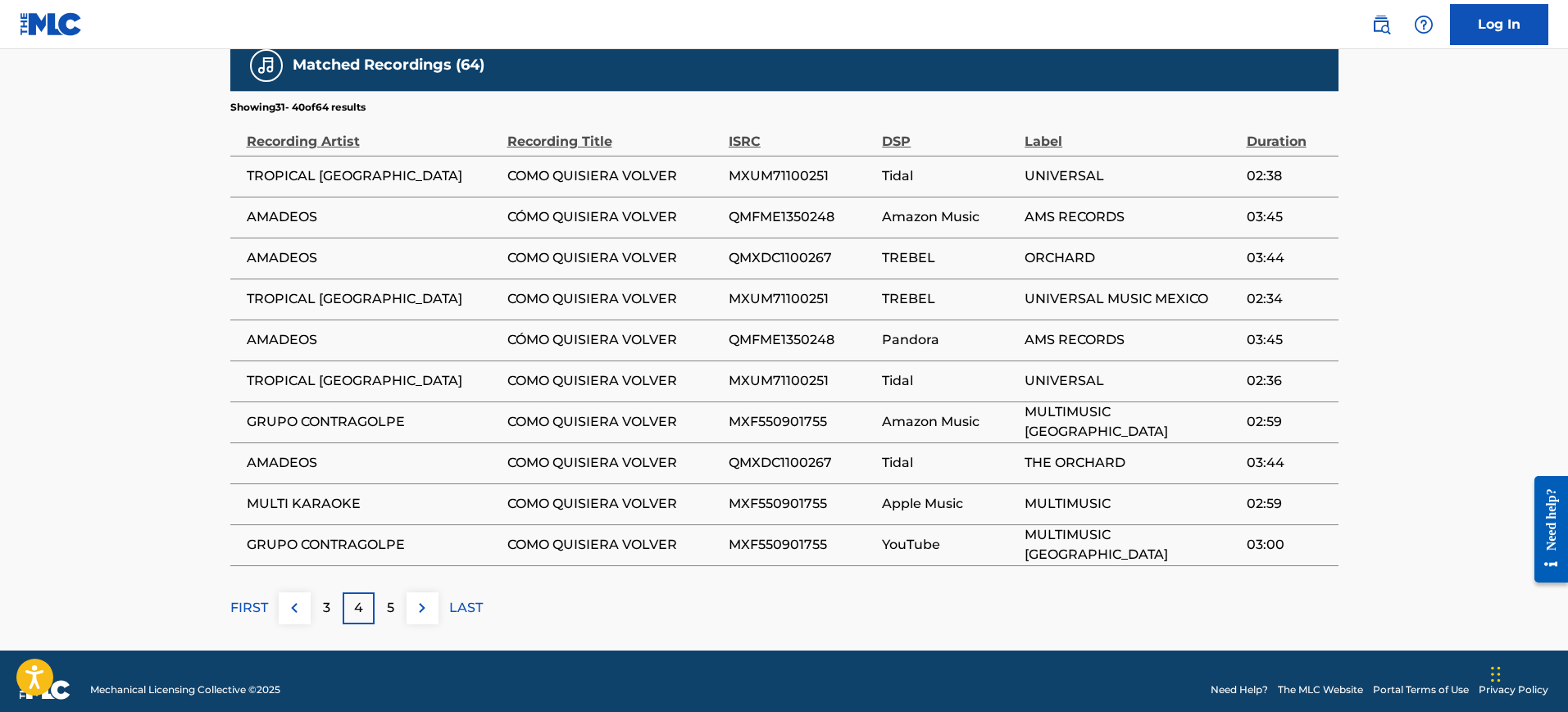
click at [390, 598] on p "5" at bounding box center [391, 608] width 7 height 20
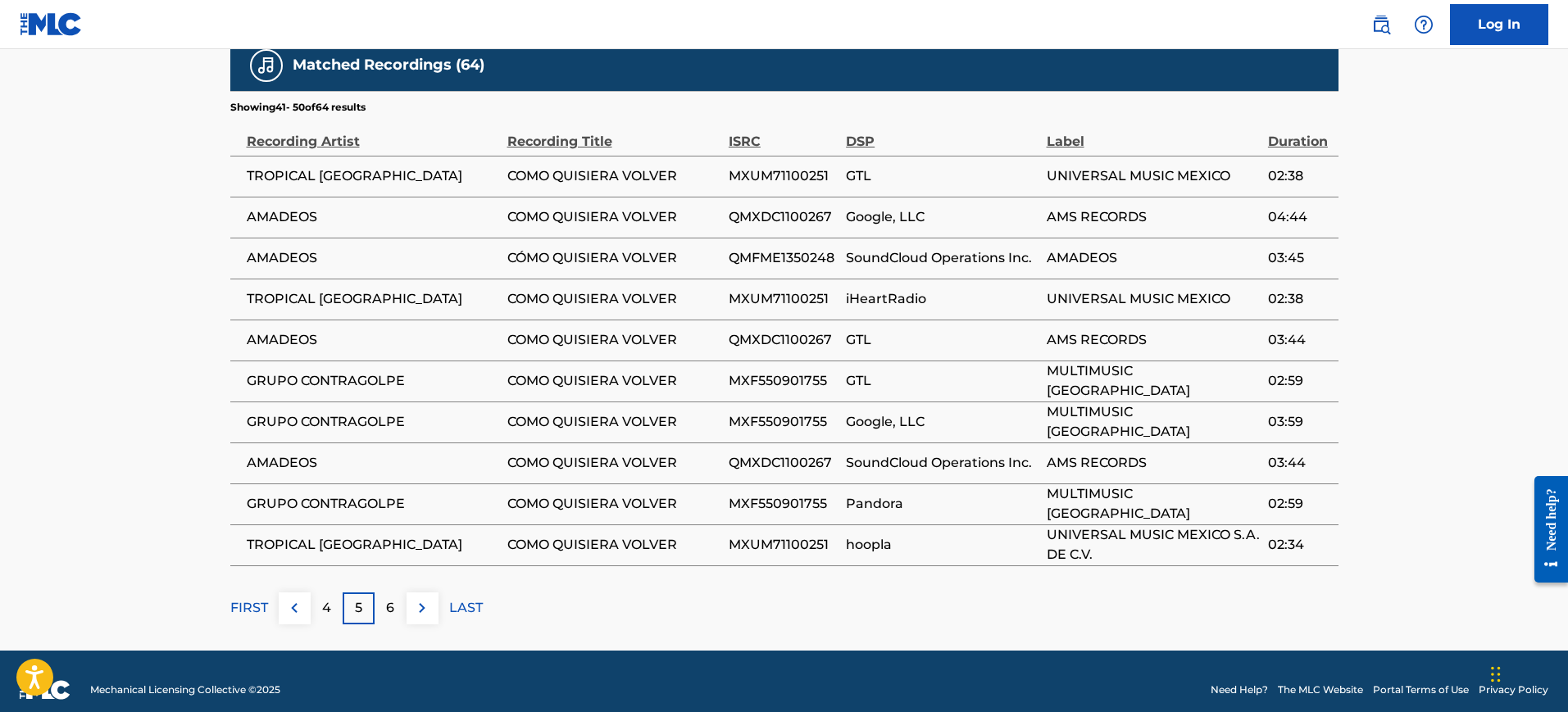
click at [390, 598] on p "6" at bounding box center [390, 608] width 8 height 20
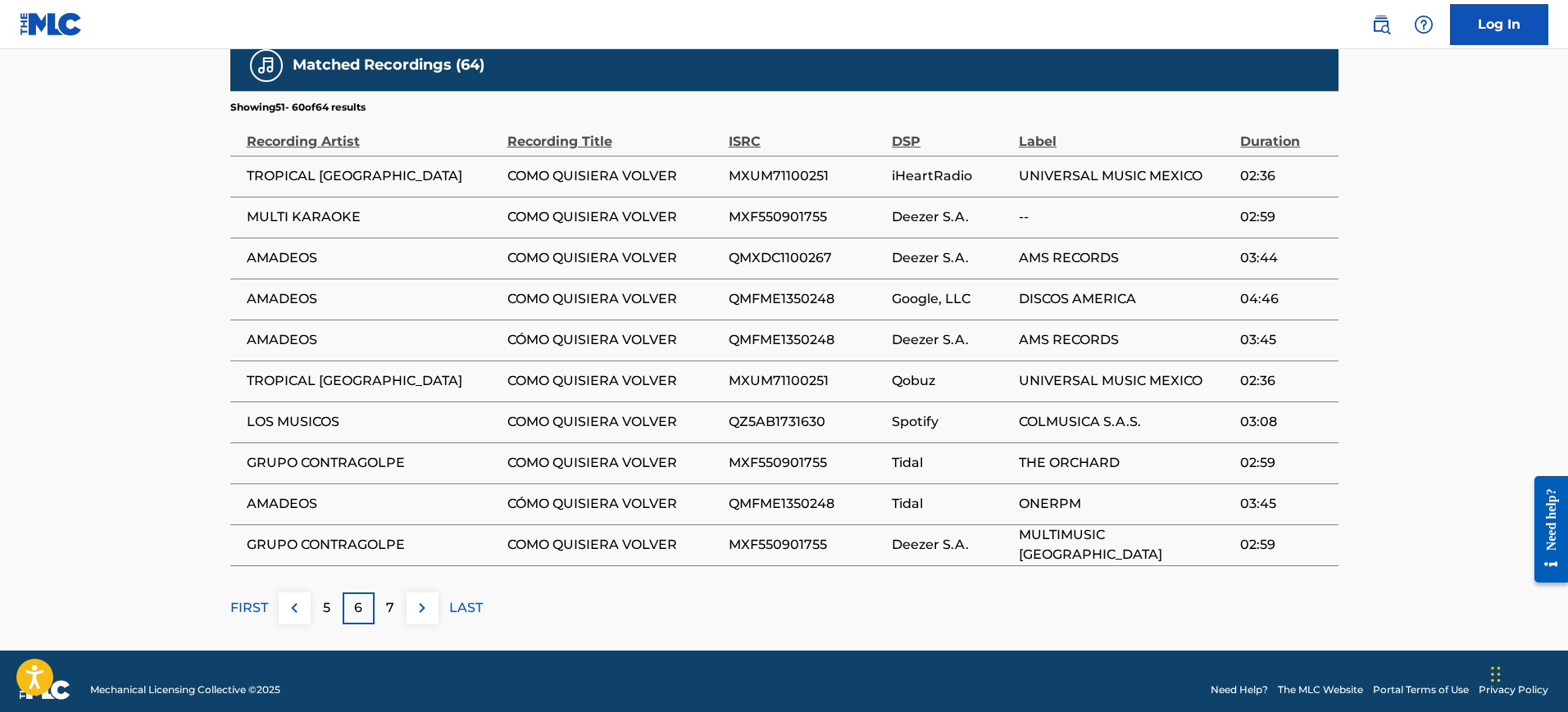
click at [390, 598] on p "7" at bounding box center [390, 608] width 8 height 20
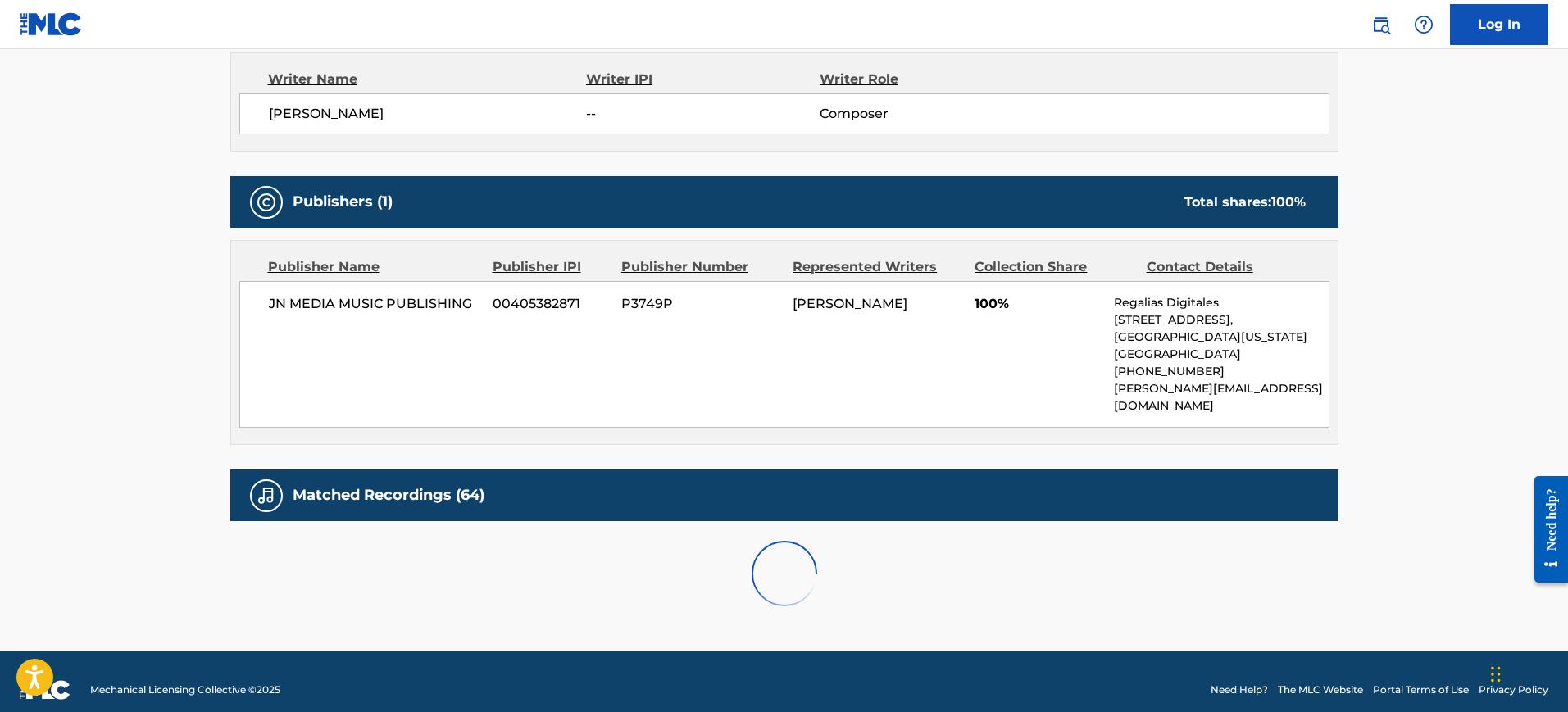
scroll to position [772, 0]
